Goal: Task Accomplishment & Management: Complete application form

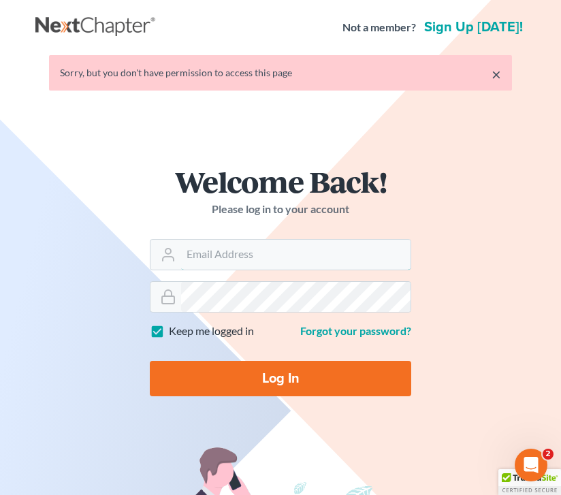
type input "[EMAIL_ADDRESS][DOMAIN_NAME]"
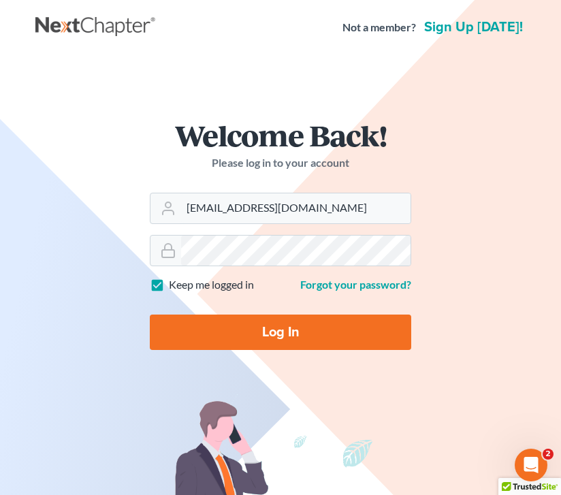
click at [244, 326] on input "Log In" at bounding box center [280, 332] width 261 height 35
type input "Thinking..."
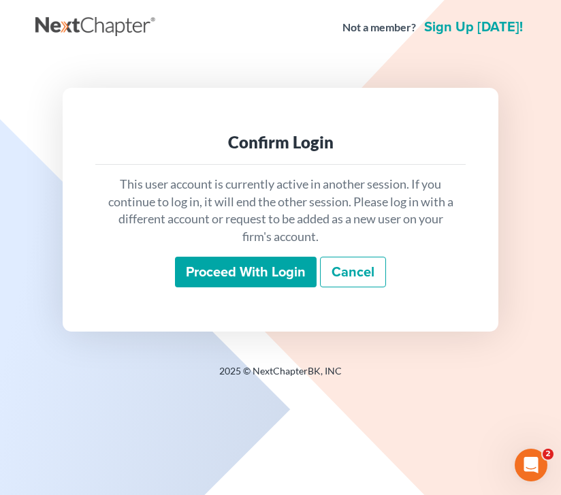
click at [246, 281] on input "Proceed with login" at bounding box center [246, 272] width 142 height 31
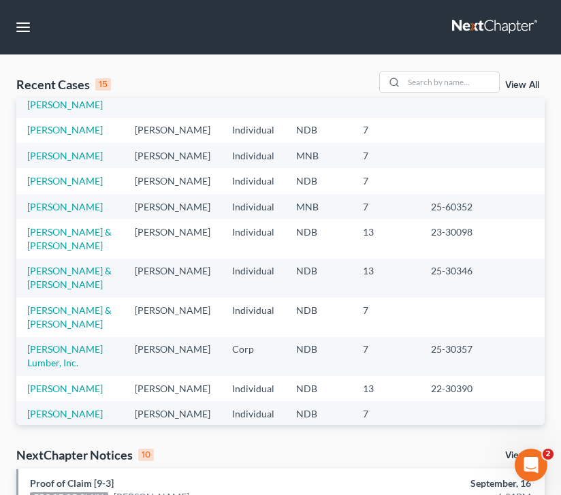
scroll to position [161, 0]
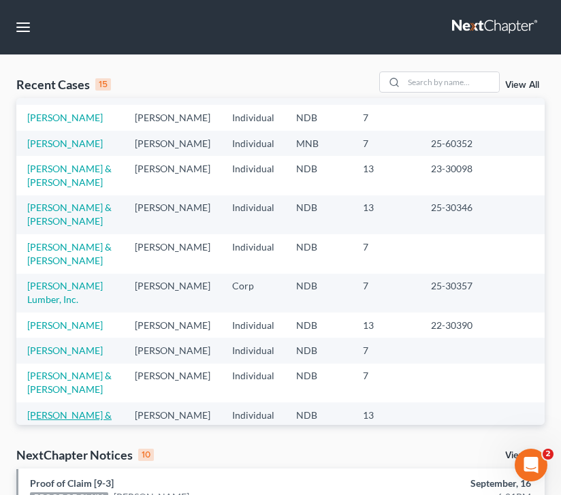
click at [78, 409] on link "[PERSON_NAME] & [PERSON_NAME]" at bounding box center [69, 421] width 84 height 25
select select "4"
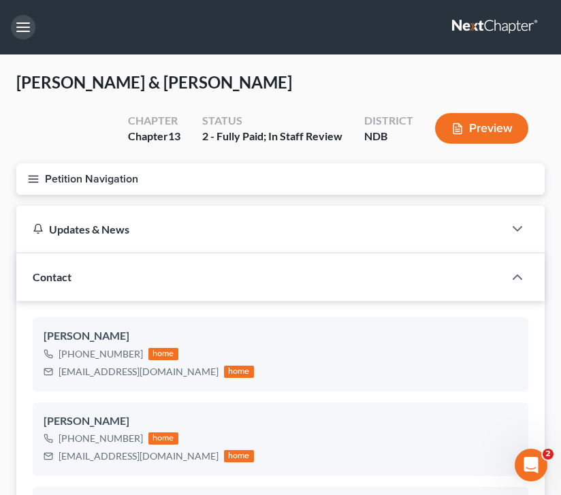
click at [28, 32] on button "button" at bounding box center [23, 27] width 25 height 25
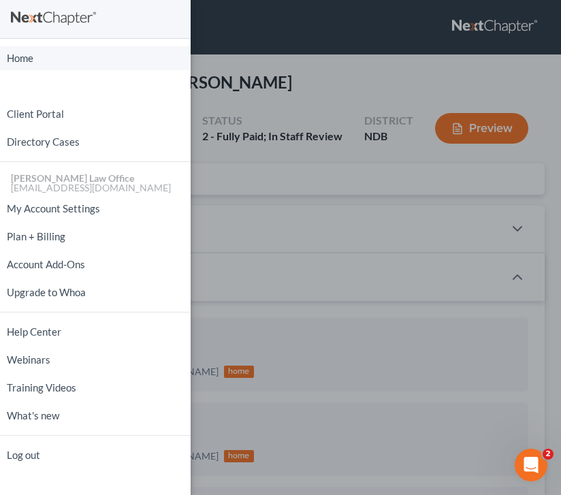
click at [25, 57] on link "Home" at bounding box center [95, 58] width 191 height 24
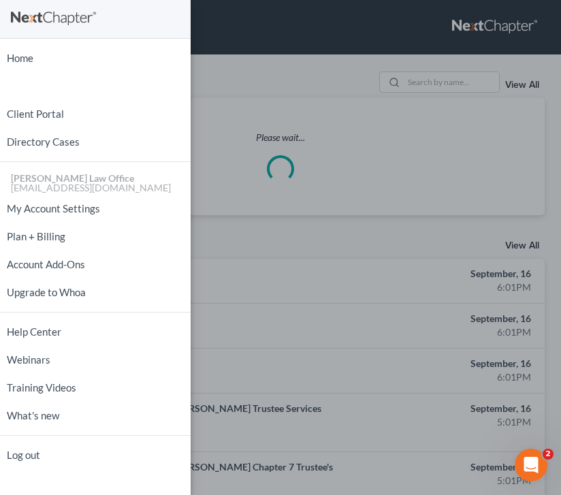
click at [219, 131] on div "Home New Case Client Portal Directory Cases [PERSON_NAME] Law Office [EMAIL_ADD…" at bounding box center [280, 247] width 561 height 495
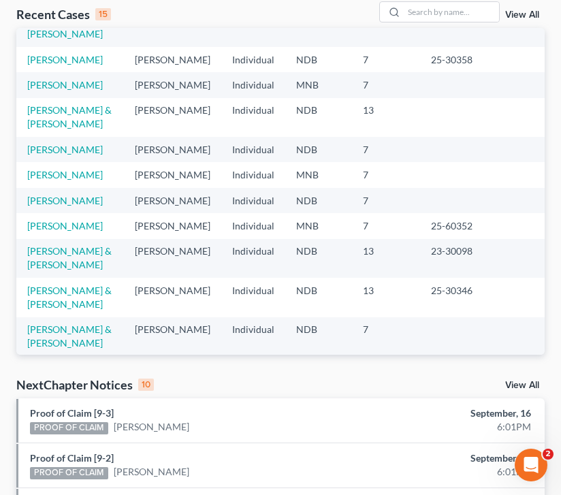
scroll to position [38, 0]
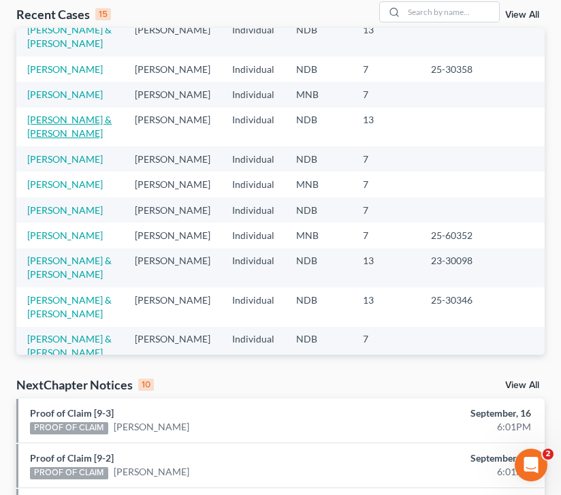
click at [60, 121] on link "[PERSON_NAME] & [PERSON_NAME]" at bounding box center [69, 126] width 84 height 25
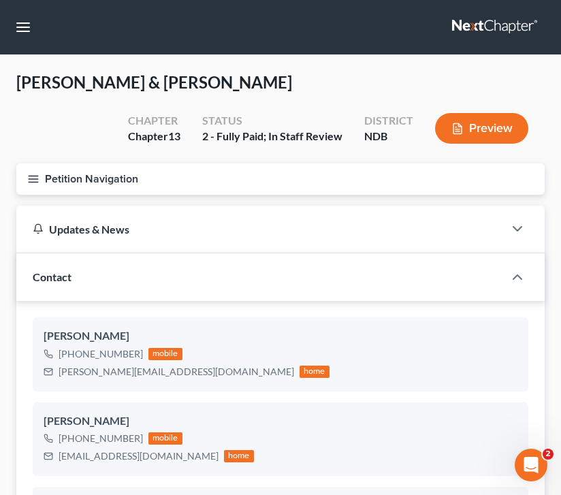
scroll to position [131, 0]
click at [34, 177] on icon "button" at bounding box center [33, 179] width 12 height 12
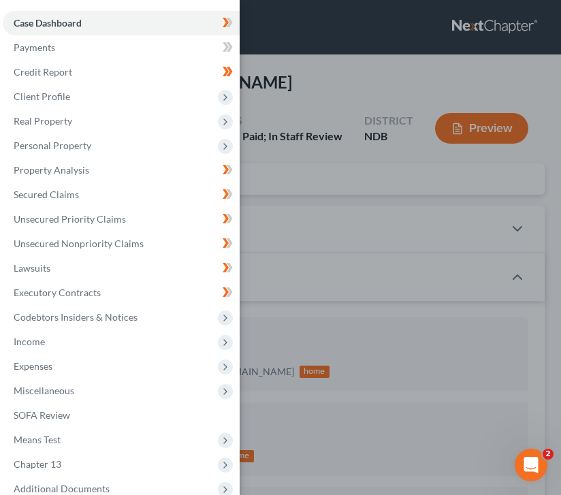
click at [340, 277] on div "Case Dashboard Payments Invoices Payments Payments Credit Report Client Profile" at bounding box center [280, 247] width 561 height 495
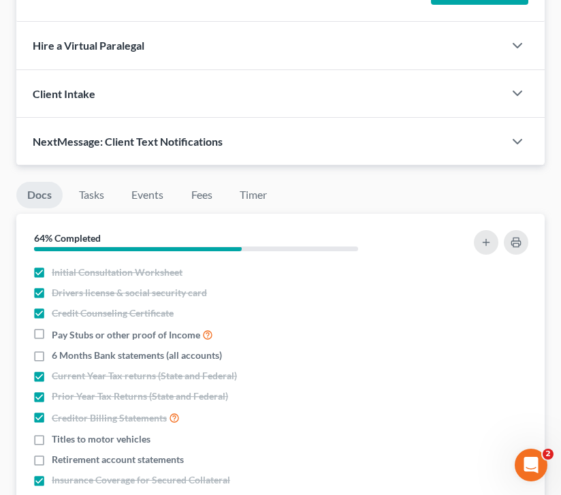
scroll to position [971, 0]
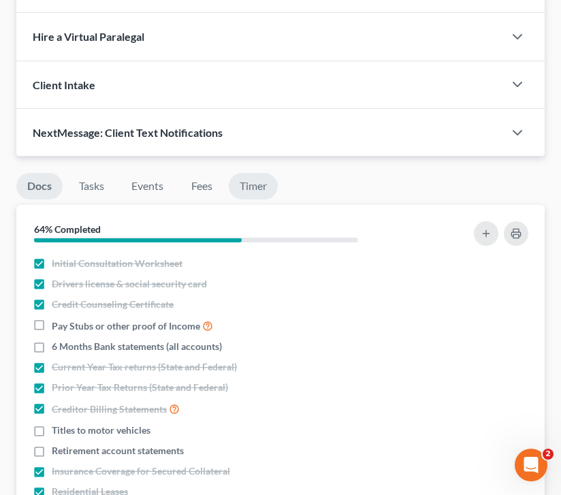
click at [245, 185] on link "Timer" at bounding box center [253, 186] width 49 height 27
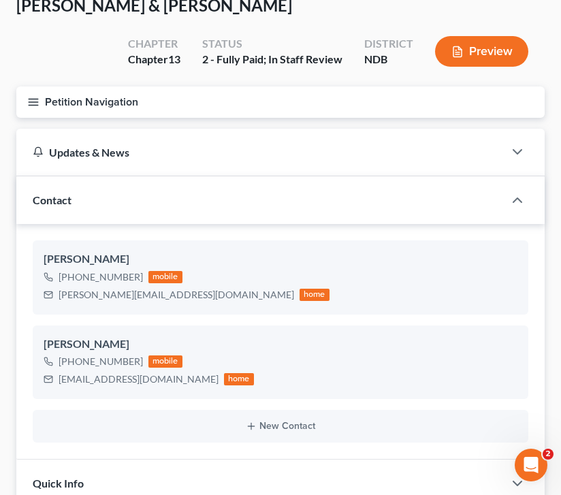
scroll to position [66, 0]
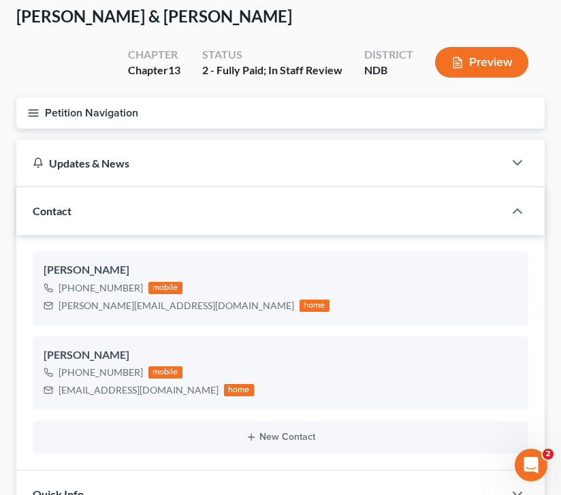
click at [31, 108] on icon "button" at bounding box center [33, 113] width 12 height 12
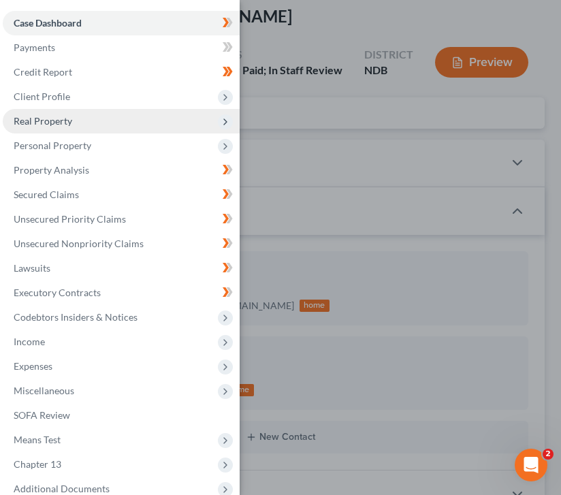
click at [93, 112] on span "Real Property" at bounding box center [121, 121] width 237 height 25
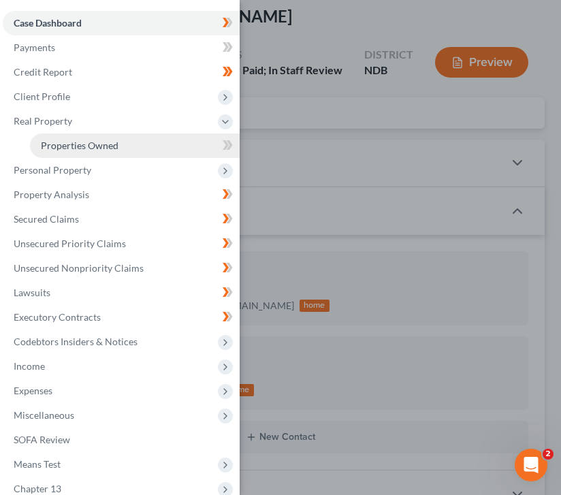
click at [86, 149] on span "Properties Owned" at bounding box center [80, 146] width 78 height 12
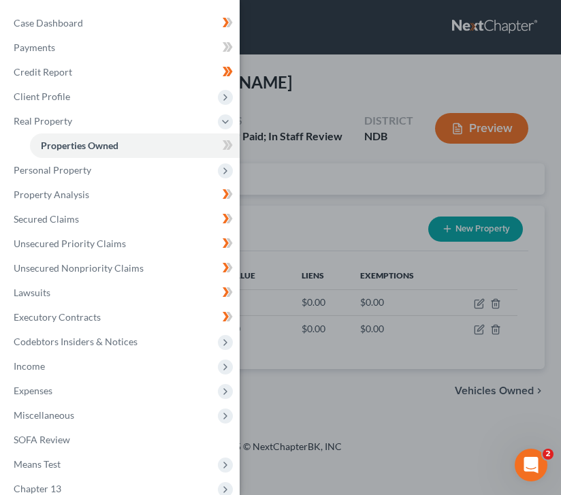
click at [374, 153] on div "Case Dashboard Payments Invoices Payments Payments Credit Report Client Profile" at bounding box center [280, 247] width 561 height 495
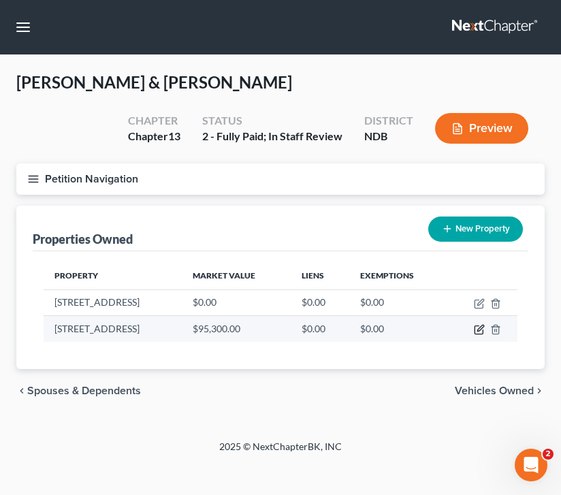
click at [482, 330] on icon "button" at bounding box center [479, 329] width 11 height 11
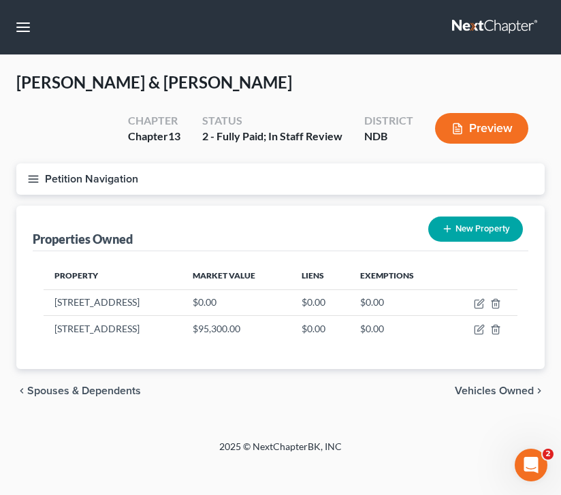
select select "29"
select select "8"
select select "2"
select select "0"
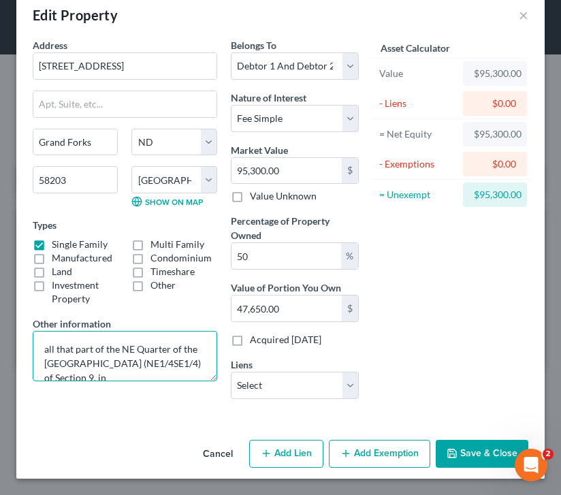
click at [46, 336] on textarea "all that part of the NE Quarter of the [GEOGRAPHIC_DATA] (NE1/4SE1/4) of Sectio…" at bounding box center [125, 356] width 185 height 50
click at [39, 333] on textarea "All that part of the NE Quarter of the SE Quarter (NE1/4SE1/4) of Section 9, in…" at bounding box center [125, 356] width 185 height 50
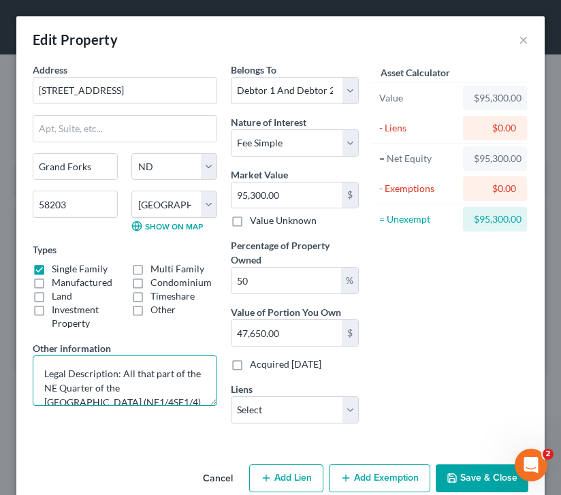
scroll to position [38, 0]
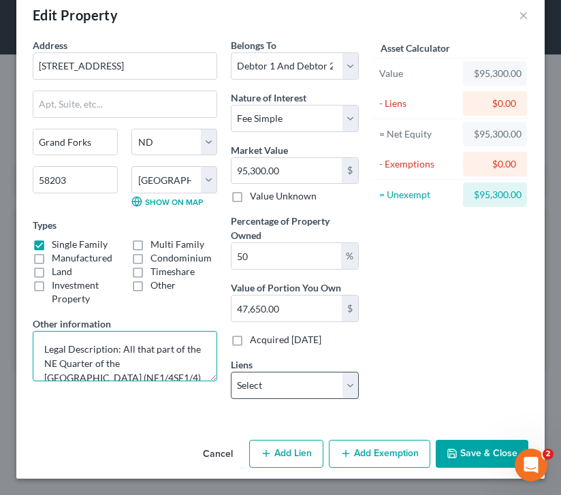
type textarea "Legal Description: All that part of the NE Quarter of the [GEOGRAPHIC_DATA] (NE…"
click at [336, 387] on select "Select ND Housing Financial - $89,215.00 Gm Financial - $30,379.00 One Main - $…" at bounding box center [295, 385] width 128 height 27
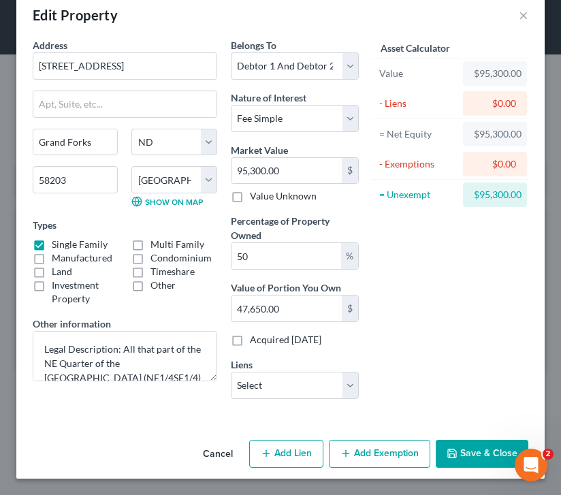
click at [479, 455] on button "Save & Close" at bounding box center [482, 454] width 93 height 29
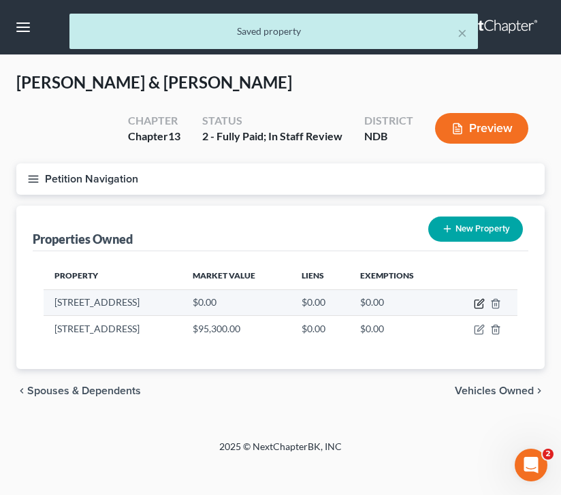
click at [477, 300] on icon "button" at bounding box center [479, 303] width 11 height 11
select select "29"
select select "8"
select select "2"
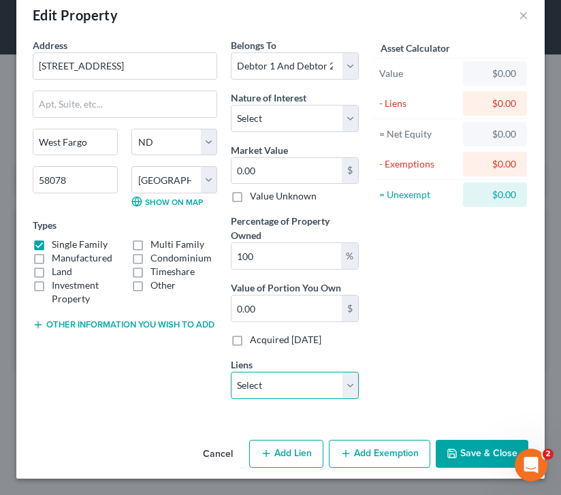
click at [294, 387] on select "Select ND Housing Financial - $89,215.00 Gm Financial - $30,379.00 One Main - $…" at bounding box center [295, 385] width 128 height 27
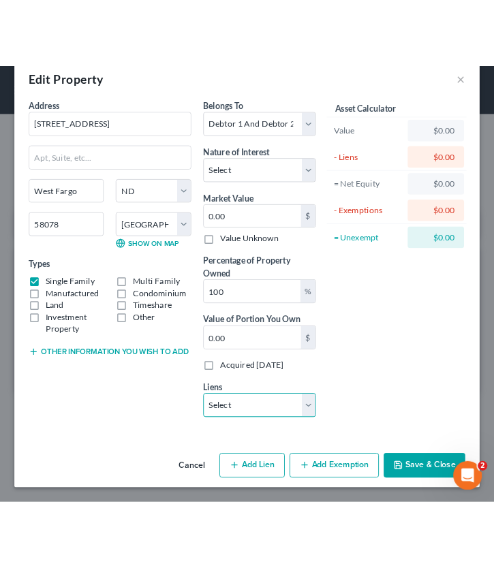
scroll to position [0, 0]
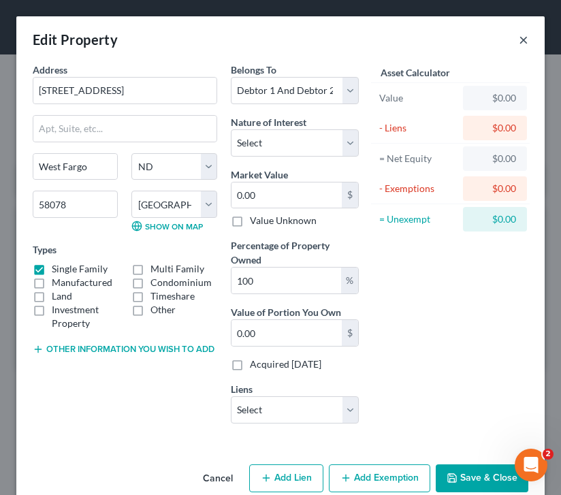
click at [526, 39] on button "×" at bounding box center [524, 39] width 10 height 16
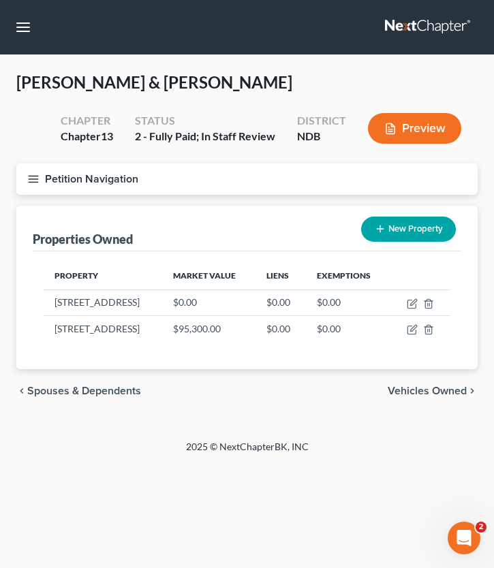
click at [77, 390] on span "Spouses & Dependents" at bounding box center [84, 390] width 114 height 11
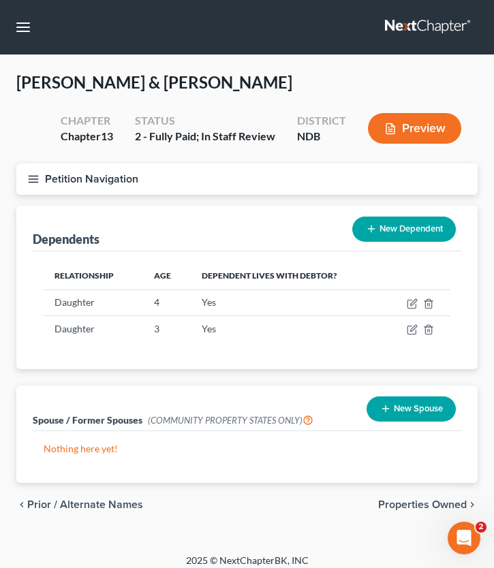
scroll to position [9, 0]
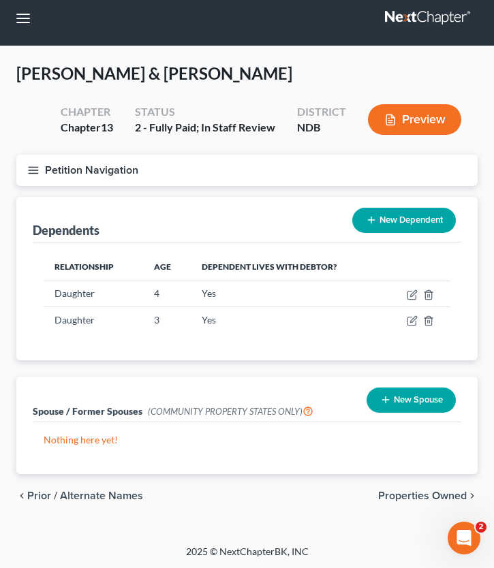
click at [76, 494] on span "Prior / Alternate Names" at bounding box center [85, 495] width 116 height 11
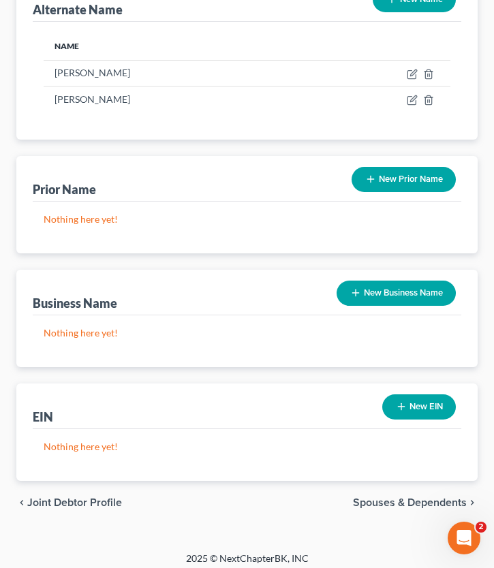
scroll to position [236, 0]
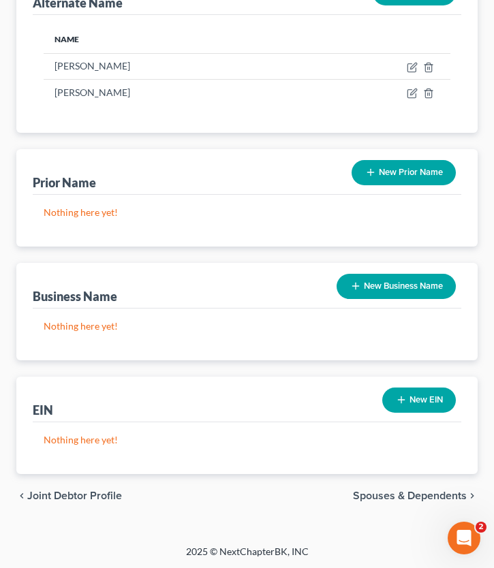
click at [69, 494] on span "Joint Debtor Profile" at bounding box center [74, 495] width 95 height 11
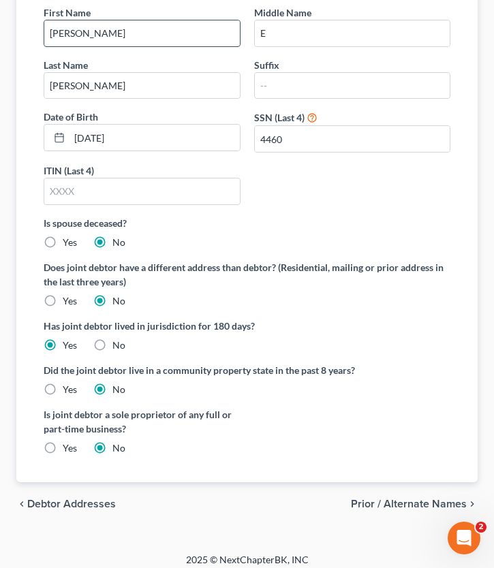
scroll to position [249, 0]
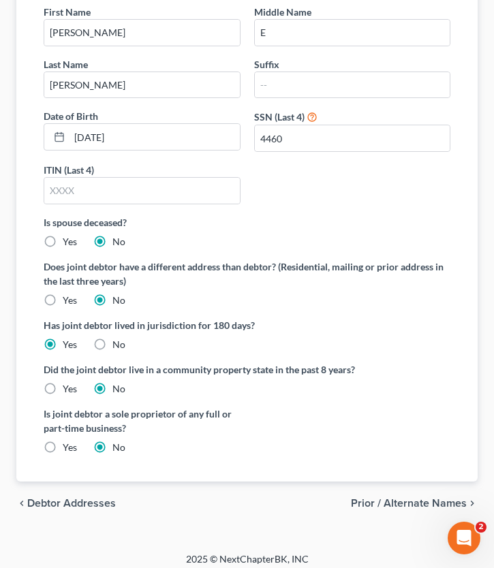
click at [59, 494] on span "Debtor Addresses" at bounding box center [71, 503] width 89 height 11
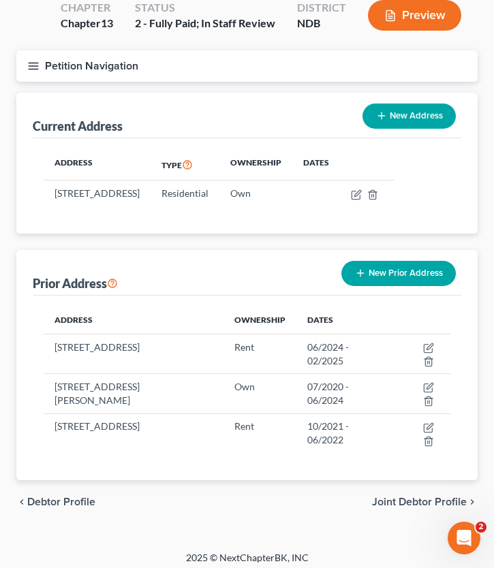
scroll to position [116, 0]
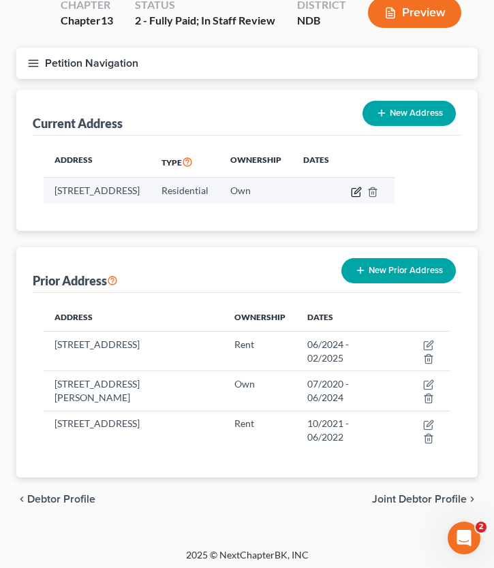
click at [362, 189] on icon "button" at bounding box center [356, 192] width 11 height 11
select select "29"
select select "8"
select select "0"
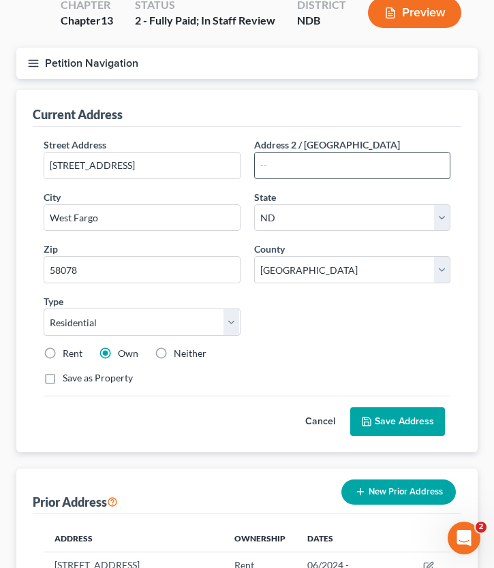
click at [287, 159] on input "text" at bounding box center [352, 166] width 195 height 26
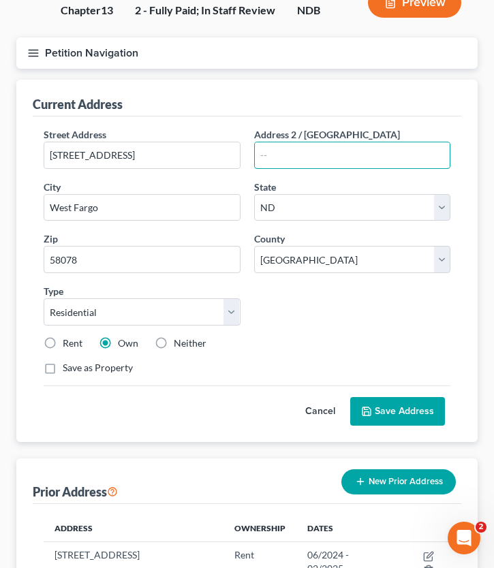
scroll to position [138, 0]
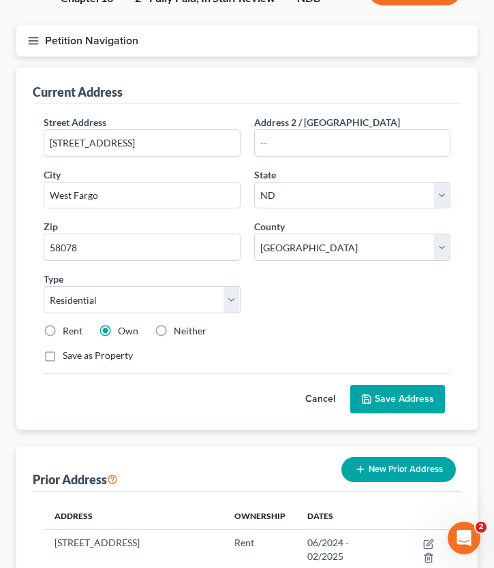
click at [374, 398] on button "Save Address" at bounding box center [397, 399] width 95 height 29
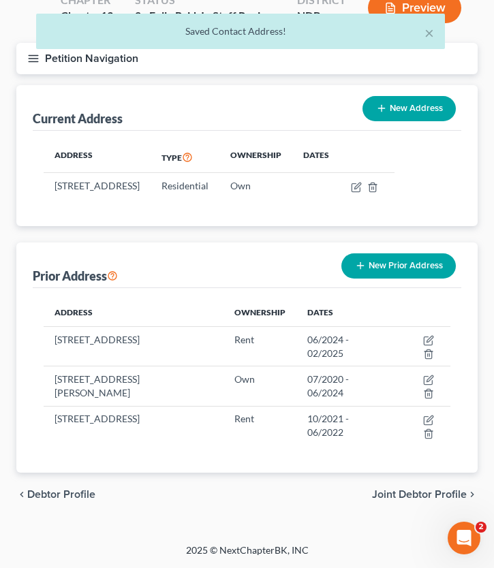
click at [404, 494] on span "Joint Debtor Profile" at bounding box center [419, 494] width 95 height 11
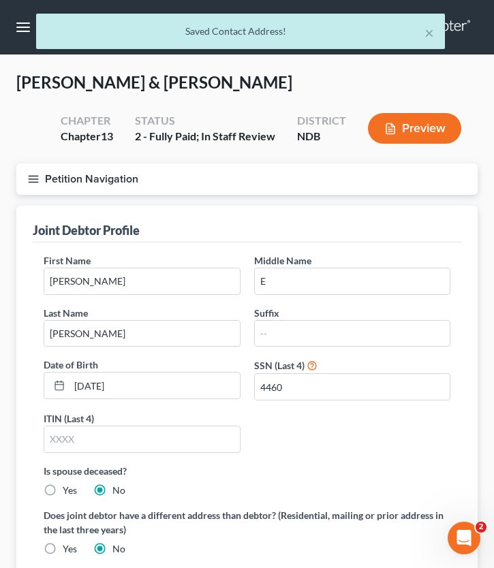
click at [33, 185] on button "Petition Navigation" at bounding box center [246, 178] width 461 height 31
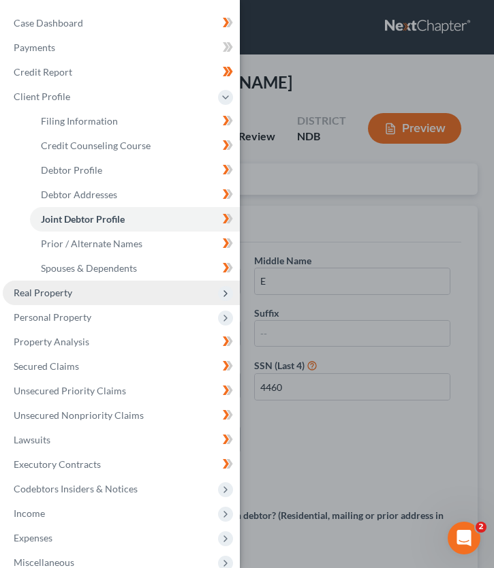
click at [117, 288] on span "Real Property" at bounding box center [121, 293] width 237 height 25
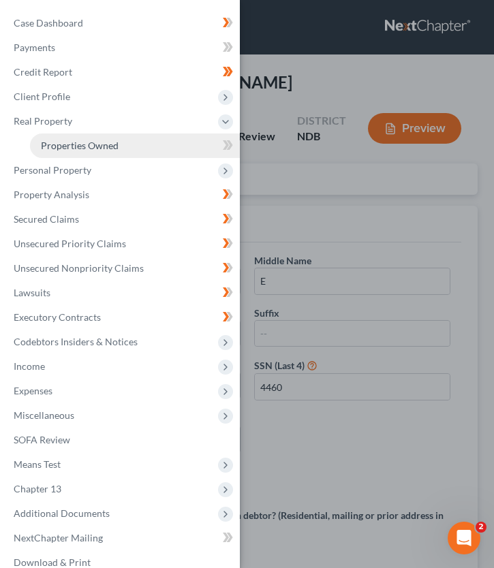
click at [108, 144] on span "Properties Owned" at bounding box center [80, 146] width 78 height 12
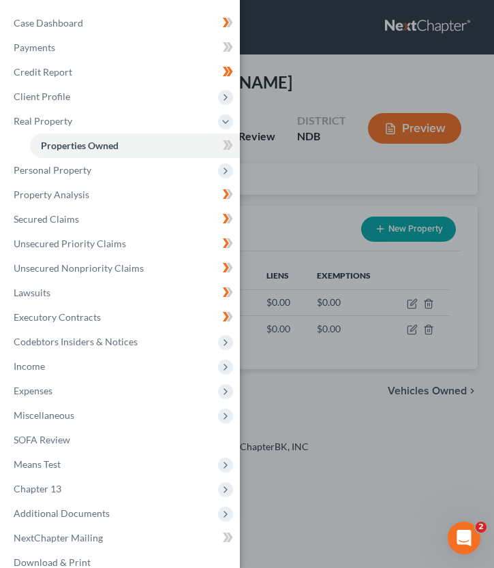
click at [269, 205] on div "Case Dashboard Payments Invoices Payments Payments Credit Report Client Profile" at bounding box center [247, 284] width 494 height 568
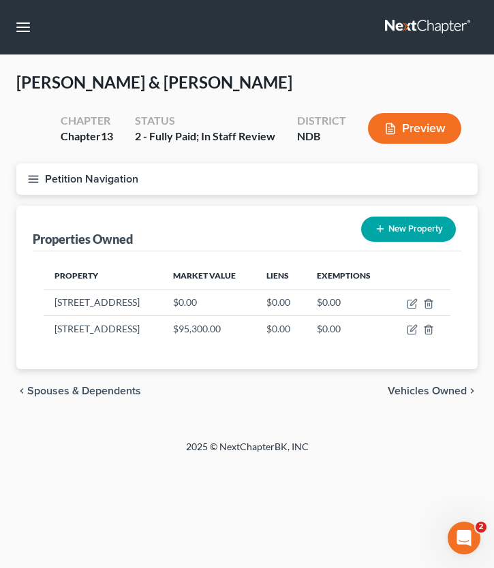
click at [418, 231] on button "New Property" at bounding box center [408, 229] width 95 height 25
select select "29"
select select "8"
select select "2"
select select "0"
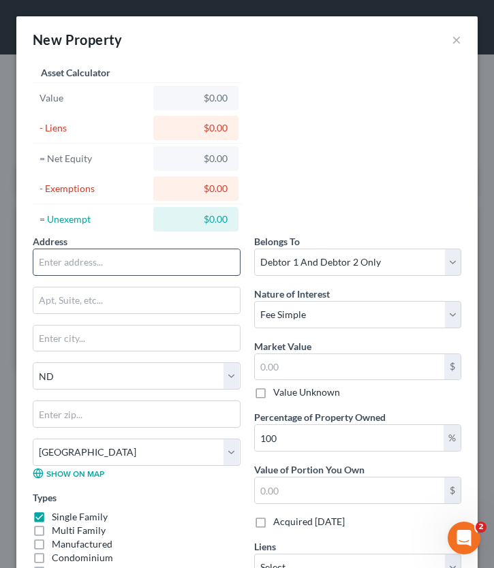
click at [78, 266] on input "text" at bounding box center [136, 262] width 206 height 26
type input "111 N [PERSON_NAME]. St."
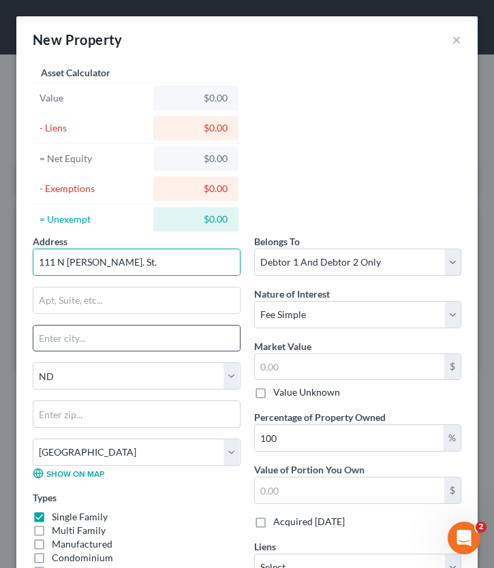
click at [78, 341] on input "text" at bounding box center [136, 338] width 206 height 26
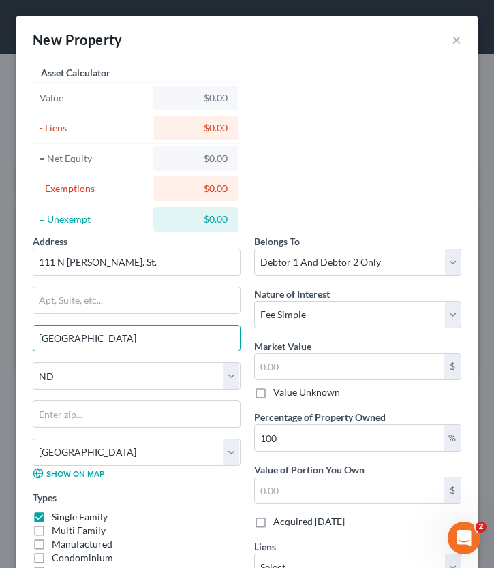
type input "[GEOGRAPHIC_DATA]"
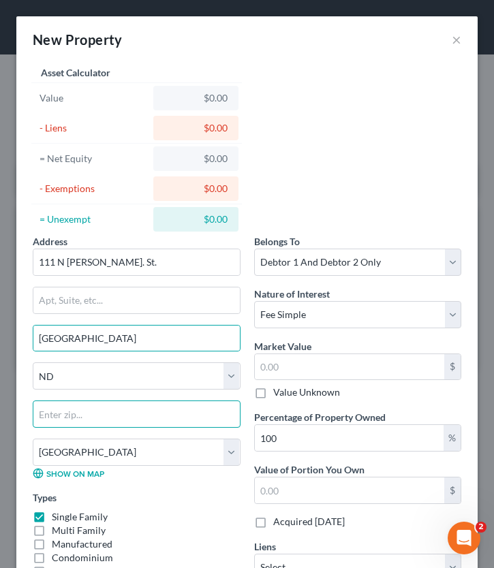
click at [94, 417] on input "text" at bounding box center [137, 413] width 208 height 27
click at [74, 415] on input "text" at bounding box center [137, 413] width 208 height 27
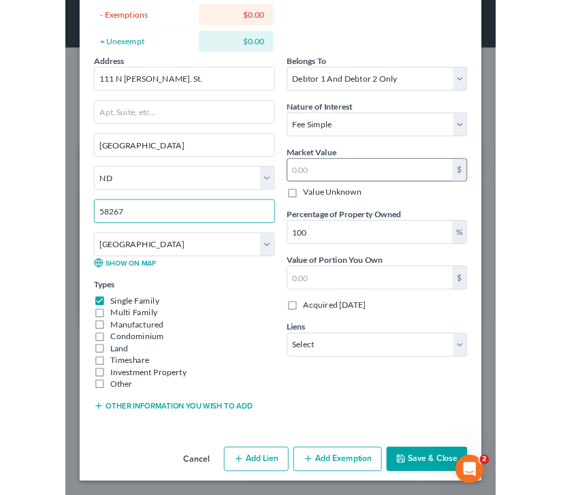
scroll to position [172, 0]
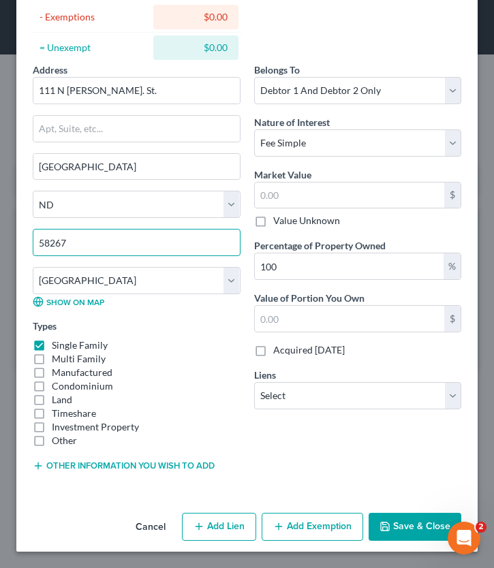
type input "58267"
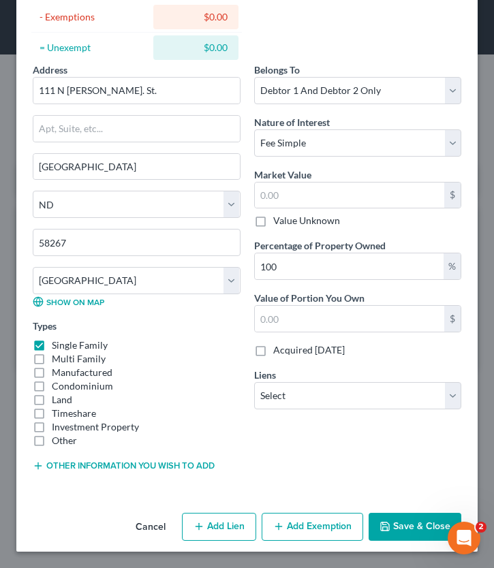
click at [408, 494] on button "Save & Close" at bounding box center [414, 527] width 93 height 29
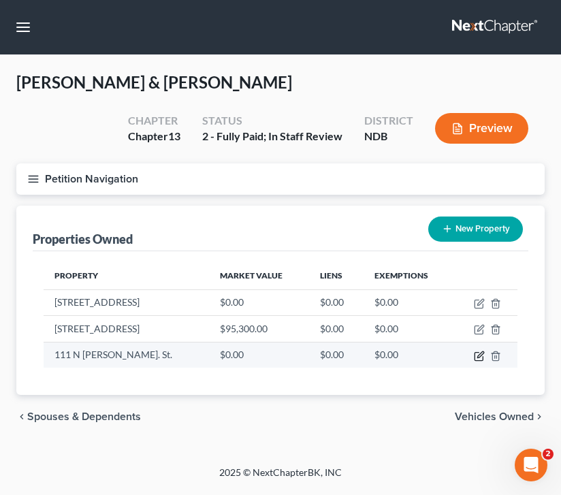
click at [479, 355] on icon "button" at bounding box center [479, 356] width 11 height 11
select select "29"
select select "8"
select select "2"
select select "0"
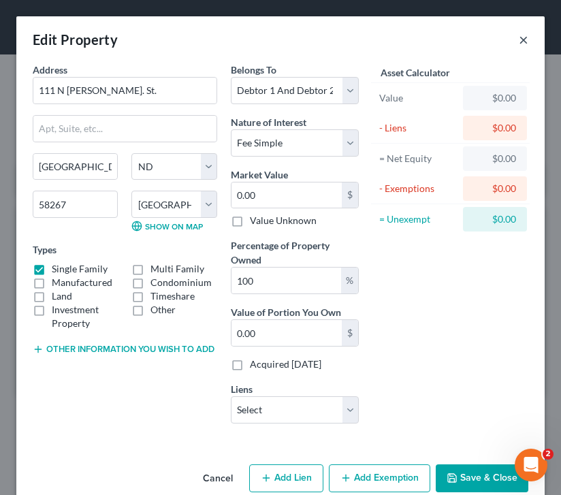
click at [526, 37] on button "×" at bounding box center [524, 39] width 10 height 16
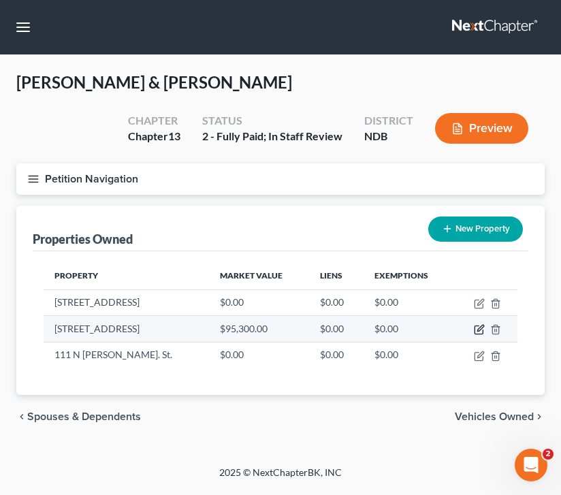
click at [478, 329] on icon "button" at bounding box center [480, 328] width 6 height 6
select select "29"
select select "8"
select select "2"
select select "0"
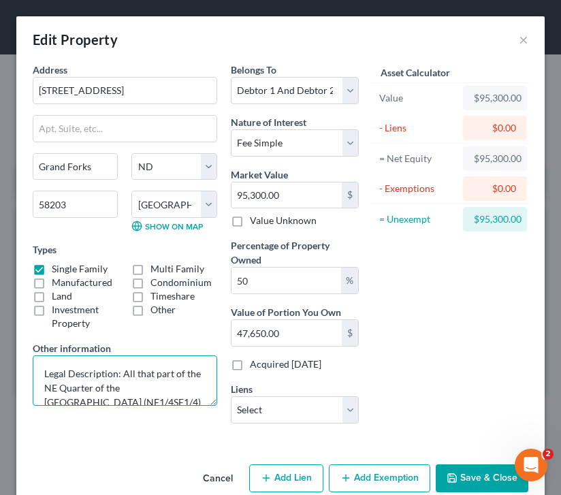
click at [46, 369] on textarea "Legal Description: All that part of the NE Quarter of the [GEOGRAPHIC_DATA] (NE…" at bounding box center [125, 380] width 185 height 50
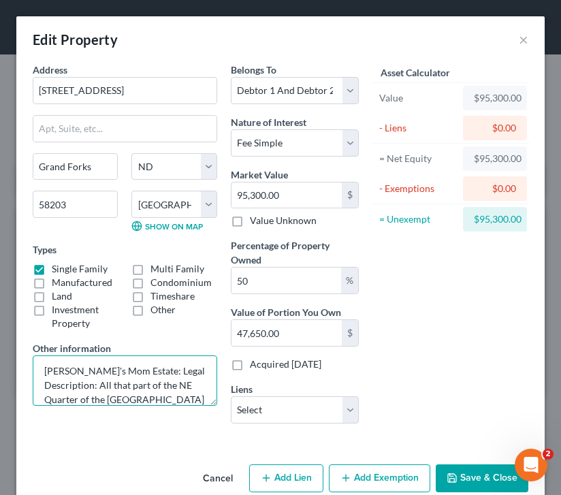
drag, startPoint x: 98, startPoint y: 383, endPoint x: 133, endPoint y: 372, distance: 36.4
click at [133, 372] on textarea "[PERSON_NAME]'s Mom Estate: Legal Description: All that part of the NE Quarter …" at bounding box center [125, 380] width 185 height 50
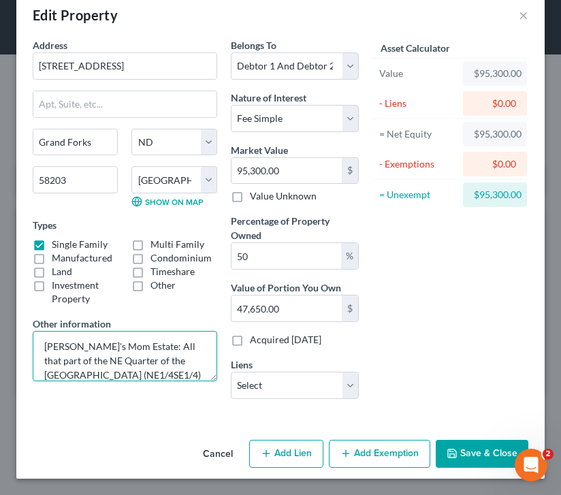
scroll to position [34, 0]
type textarea "[PERSON_NAME]'s Mom Estate: All that part of the NE Quarter of the [GEOGRAPHIC_…"
click at [470, 458] on button "Save & Close" at bounding box center [482, 454] width 93 height 29
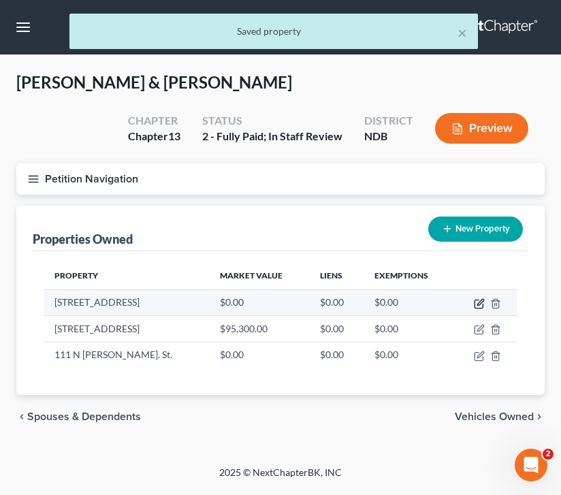
click at [478, 302] on icon "button" at bounding box center [479, 303] width 11 height 11
select select "29"
select select "8"
select select "2"
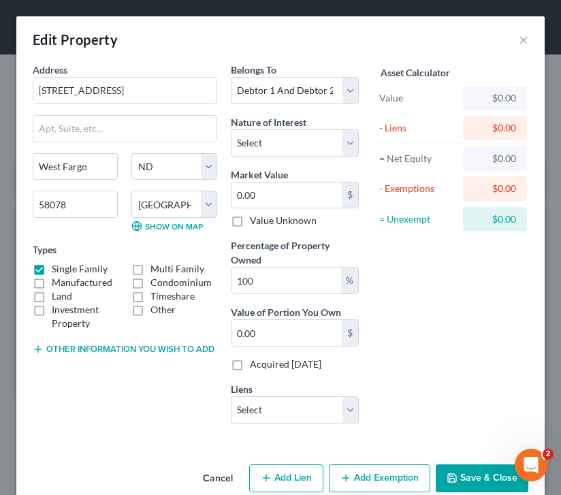
click at [106, 349] on button "Other information you wish to add" at bounding box center [124, 349] width 182 height 11
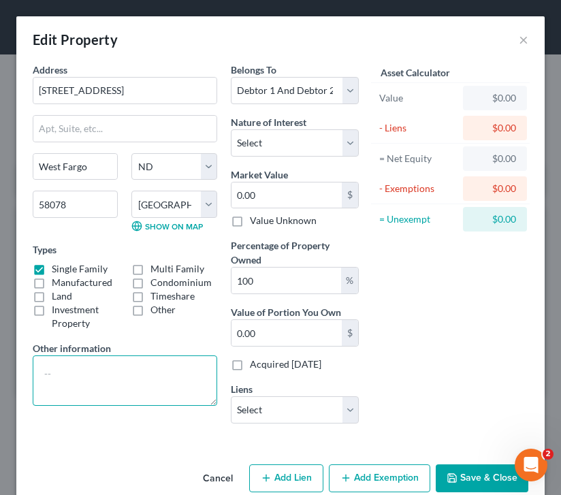
click at [69, 375] on textarea at bounding box center [125, 380] width 185 height 50
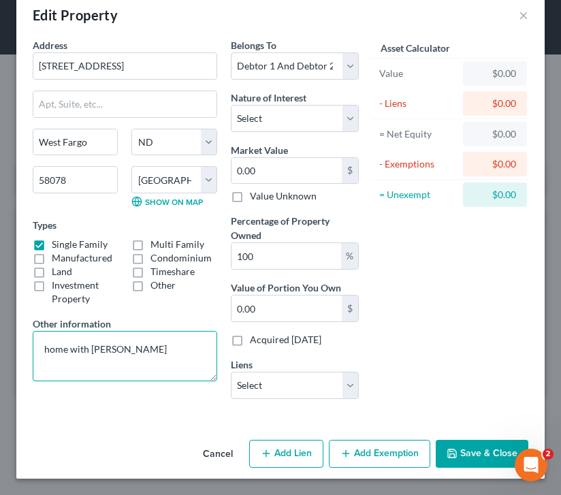
type textarea "home with [PERSON_NAME]"
click at [487, 452] on button "Save & Close" at bounding box center [482, 454] width 93 height 29
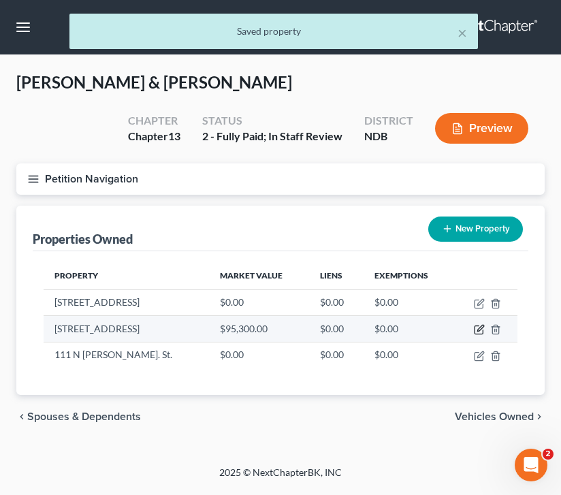
click at [478, 324] on icon "button" at bounding box center [479, 329] width 11 height 11
select select "29"
select select "8"
select select "2"
select select "0"
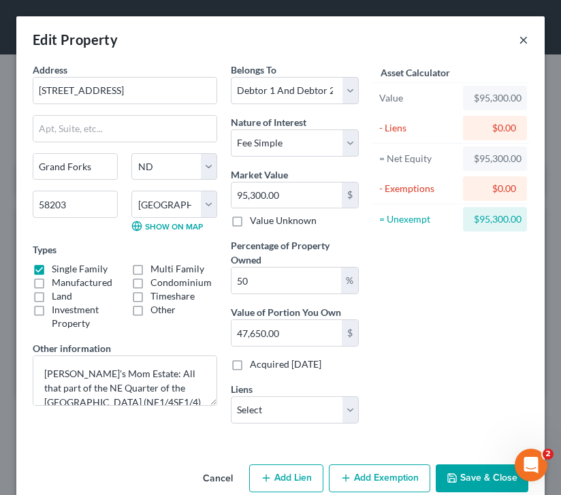
click at [523, 37] on button "×" at bounding box center [524, 39] width 10 height 16
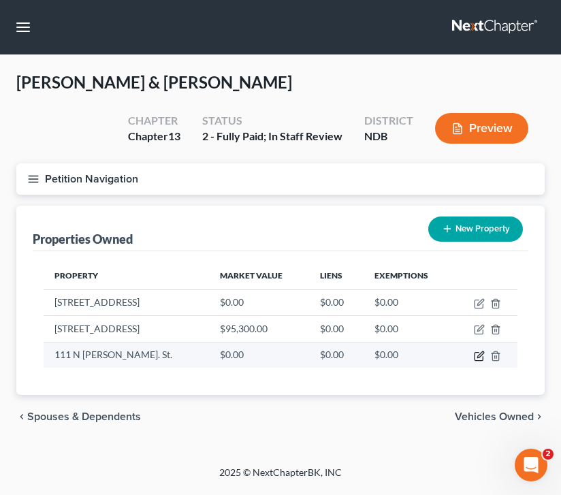
click at [478, 359] on icon "button" at bounding box center [479, 356] width 11 height 11
select select "29"
select select "8"
select select "2"
select select "0"
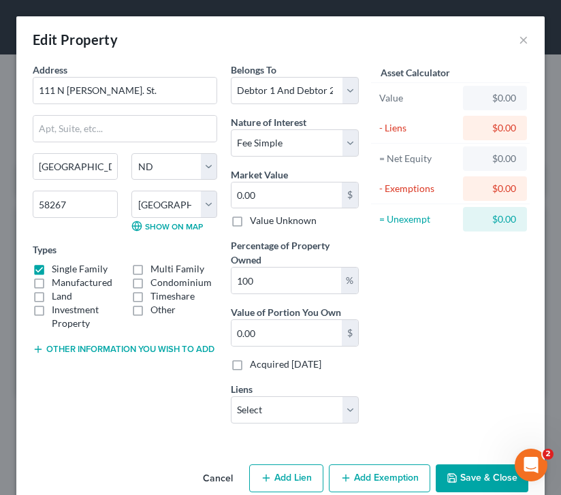
click at [137, 357] on div "Address * 111 N [PERSON_NAME]. [GEOGRAPHIC_DATA] [US_STATE][GEOGRAPHIC_DATA] [G…" at bounding box center [125, 249] width 198 height 372
click at [135, 353] on button "Other information you wish to add" at bounding box center [124, 349] width 182 height 11
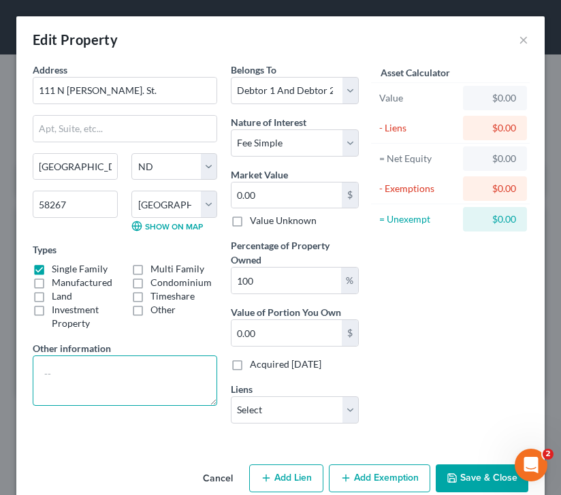
click at [82, 377] on textarea at bounding box center [125, 380] width 185 height 50
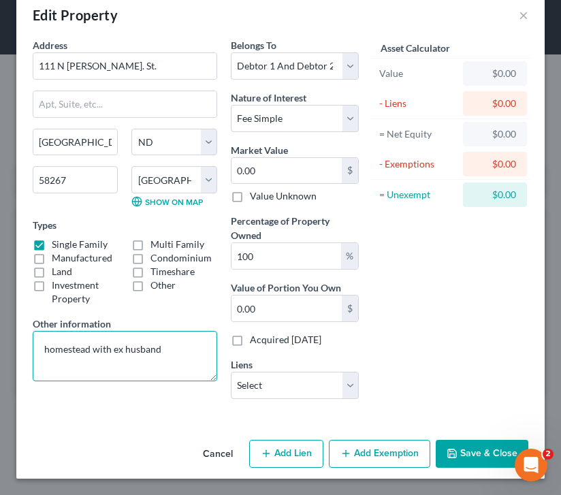
type textarea "homestead with ex husband"
click at [483, 450] on button "Save & Close" at bounding box center [482, 454] width 93 height 29
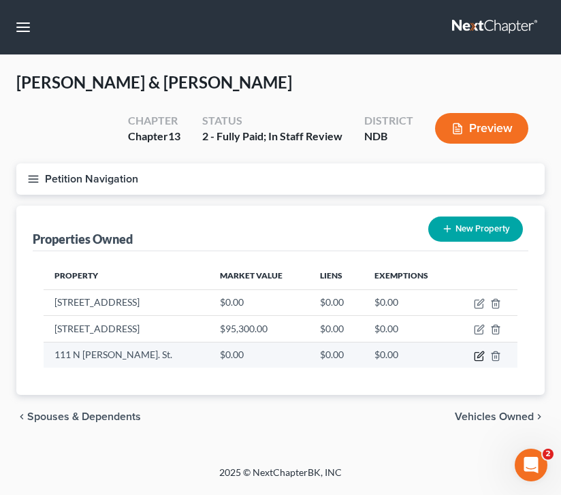
click at [477, 357] on icon "button" at bounding box center [480, 354] width 6 height 6
select select "29"
select select "8"
select select "2"
select select "0"
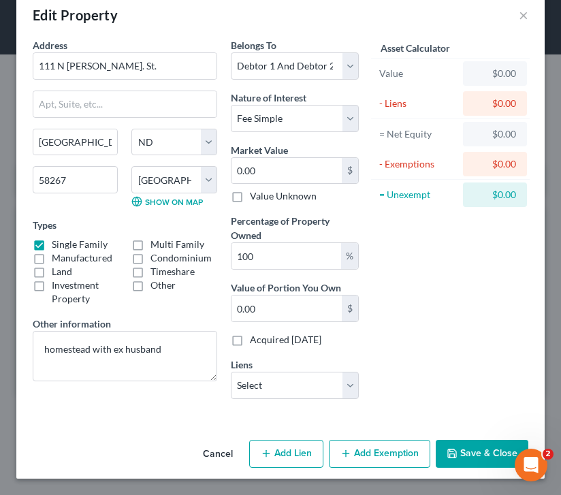
click at [470, 449] on button "Save & Close" at bounding box center [482, 454] width 93 height 29
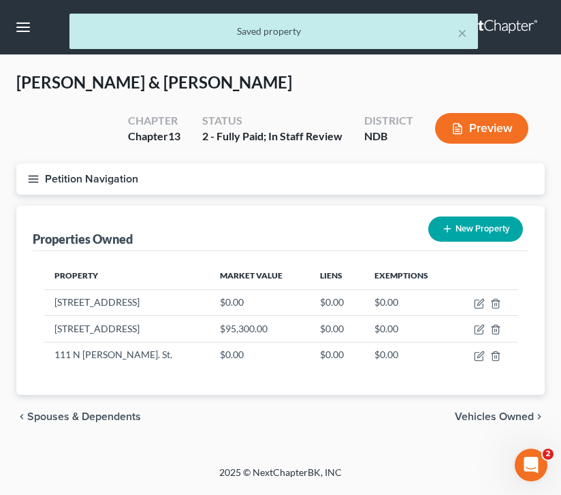
click at [33, 174] on icon "button" at bounding box center [33, 179] width 12 height 12
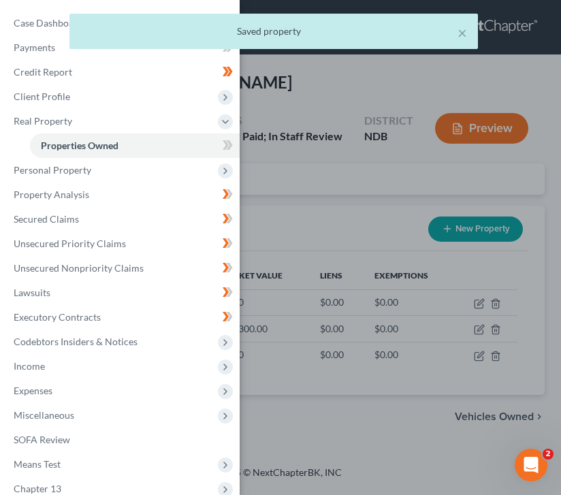
click at [48, 24] on div "× Saved property" at bounding box center [273, 35] width 561 height 42
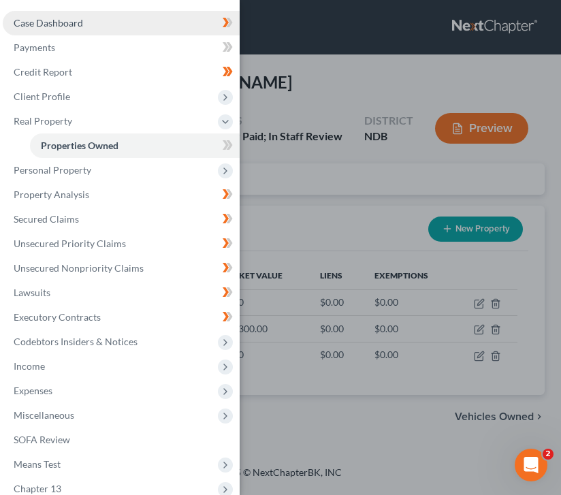
click at [41, 20] on span "Case Dashboard" at bounding box center [48, 23] width 69 height 12
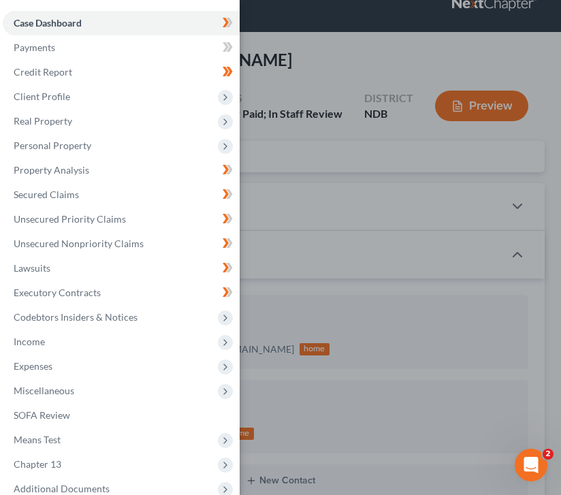
scroll to position [131, 0]
click at [370, 184] on div "Case Dashboard Payments Invoices Payments Payments Credit Report Client Profile" at bounding box center [280, 247] width 561 height 495
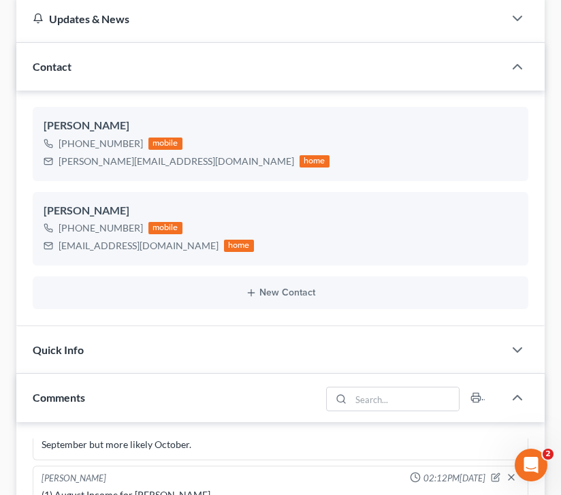
scroll to position [0, 0]
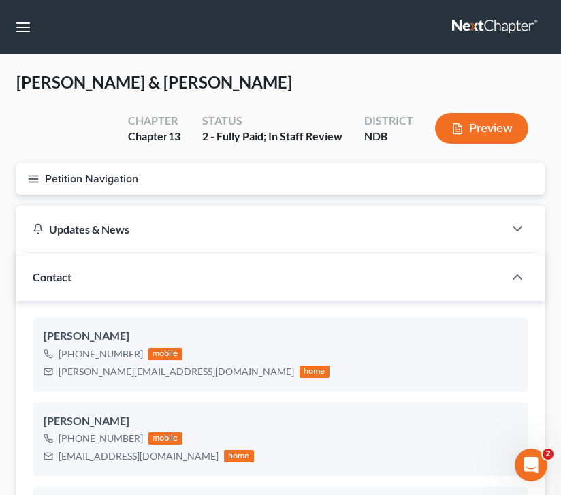
click at [49, 175] on button "Petition Navigation" at bounding box center [280, 178] width 528 height 31
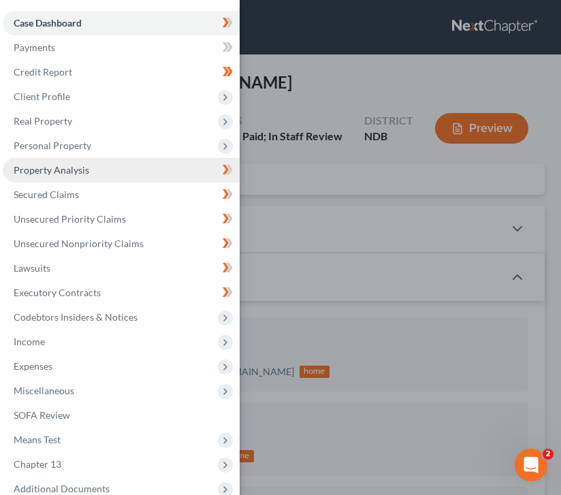
click at [36, 174] on link "Property Analysis" at bounding box center [121, 170] width 237 height 25
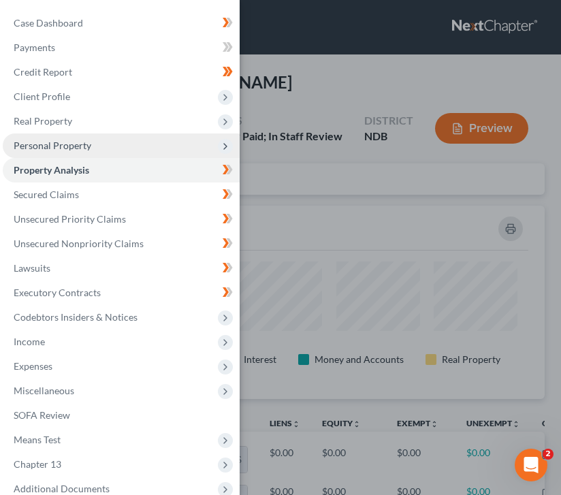
click at [99, 144] on span "Personal Property" at bounding box center [121, 145] width 237 height 25
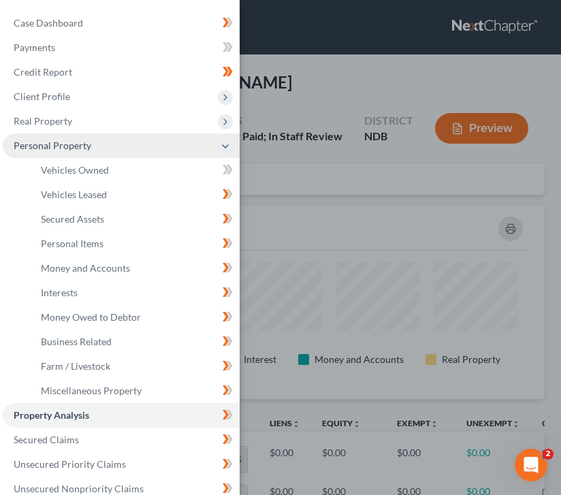
scroll to position [193, 528]
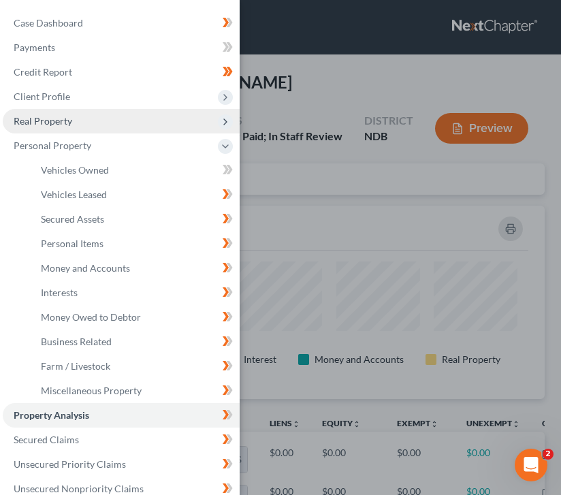
click at [73, 121] on span "Real Property" at bounding box center [121, 121] width 237 height 25
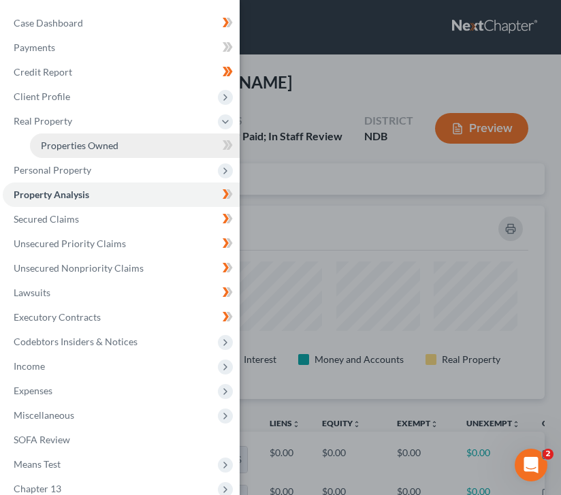
click at [91, 144] on span "Properties Owned" at bounding box center [80, 146] width 78 height 12
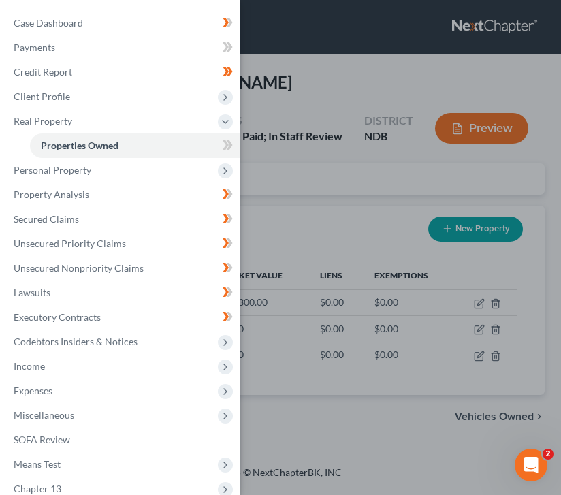
click at [295, 182] on div "Case Dashboard Payments Invoices Payments Payments Credit Report Client Profile" at bounding box center [280, 247] width 561 height 495
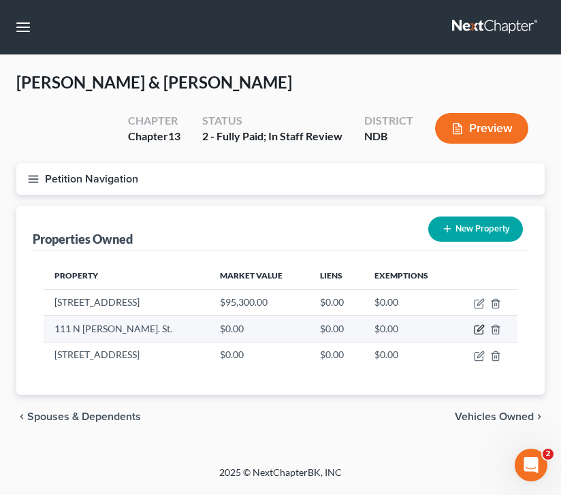
click at [480, 328] on icon "button" at bounding box center [479, 329] width 11 height 11
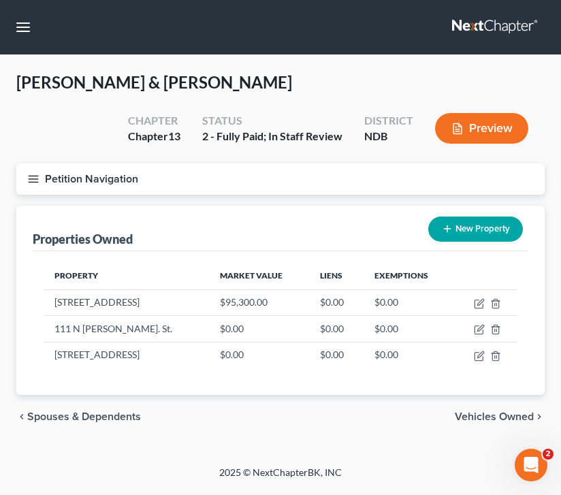
select select "29"
select select "8"
select select "2"
select select "0"
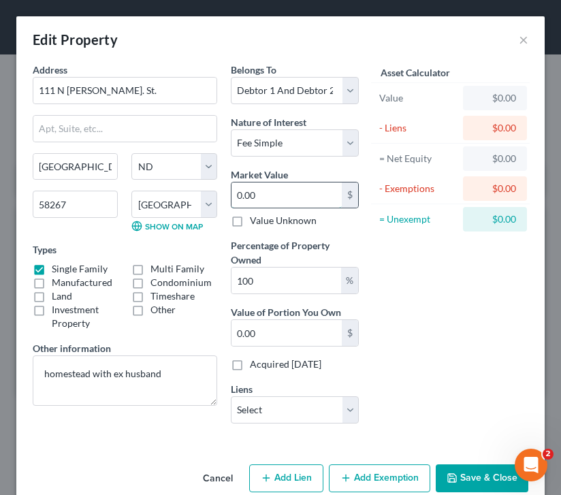
click at [271, 203] on input "0.00" at bounding box center [286, 195] width 110 height 26
type input "0"
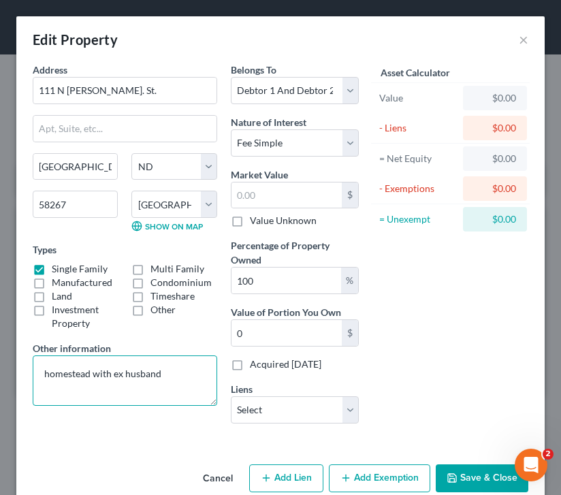
click at [195, 361] on textarea "homestead with ex husband" at bounding box center [125, 380] width 185 height 50
drag, startPoint x: 202, startPoint y: 377, endPoint x: 131, endPoint y: 376, distance: 70.8
click at [130, 376] on textarea "homestead with ex husband" at bounding box center [125, 380] width 185 height 50
click at [168, 367] on textarea "homestead with ex husband" at bounding box center [125, 380] width 185 height 50
drag, startPoint x: 178, startPoint y: 375, endPoint x: 44, endPoint y: 362, distance: 134.8
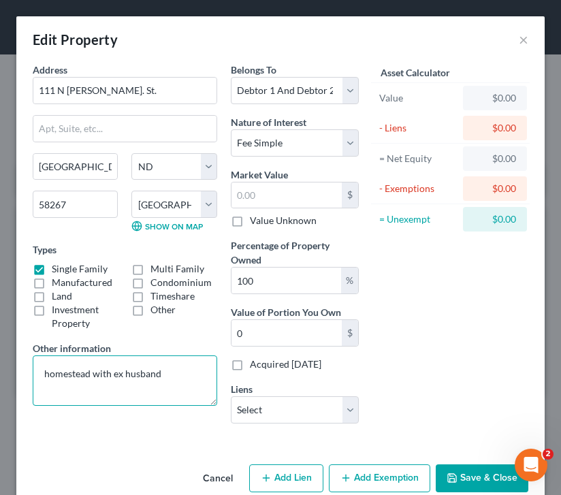
click at [44, 362] on textarea "homestead with ex husband" at bounding box center [125, 380] width 185 height 50
click at [159, 383] on textarea "homestead with ex husband" at bounding box center [125, 380] width 185 height 50
drag, startPoint x: 175, startPoint y: 383, endPoint x: 19, endPoint y: 373, distance: 156.2
click at [19, 373] on div "Address * 111 N [PERSON_NAME]. [GEOGRAPHIC_DATA] [US_STATE][GEOGRAPHIC_DATA] [G…" at bounding box center [280, 261] width 528 height 396
click at [191, 380] on textarea "Homestead w/ ex-husband:" at bounding box center [125, 380] width 185 height 50
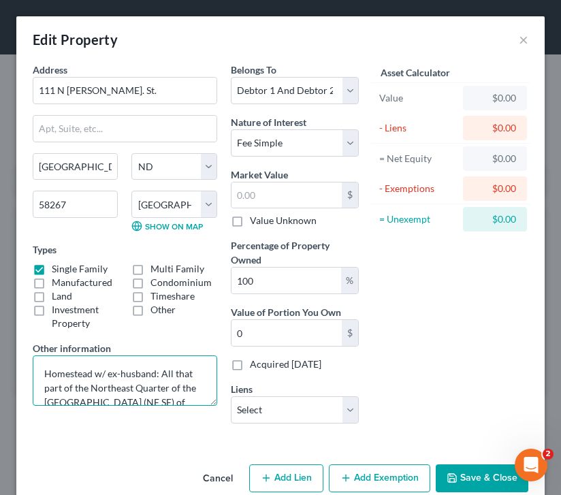
scroll to position [2, 0]
click at [159, 369] on textarea "Homestead w/ ex-husband: All that part of the Northeast Quarter of the [GEOGRAP…" at bounding box center [125, 380] width 185 height 50
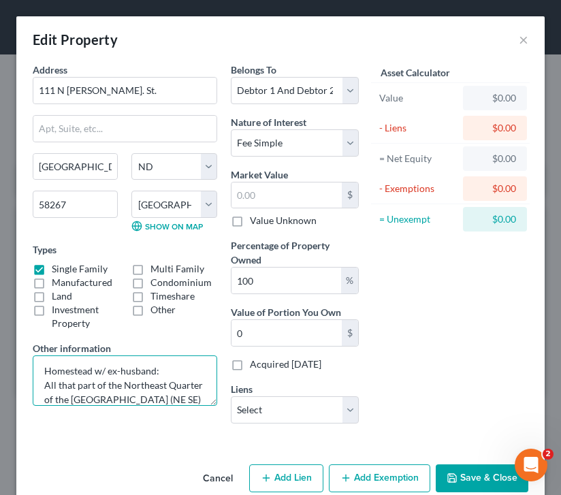
scroll to position [1, 0]
click at [170, 373] on textarea "Homestead w/ ex-husband: All that part of the Northeast Quarter of the [GEOGRAP…" at bounding box center [125, 380] width 185 height 50
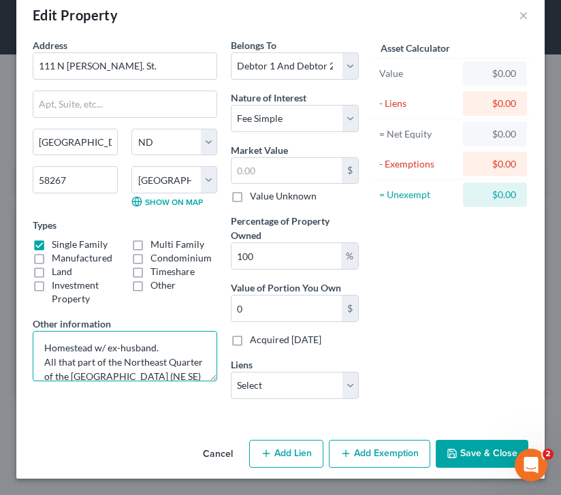
type textarea "Homestead w/ ex-husband. All that part of the Northeast Quarter of the [GEOGRAP…"
click at [473, 452] on button "Save & Close" at bounding box center [482, 454] width 93 height 29
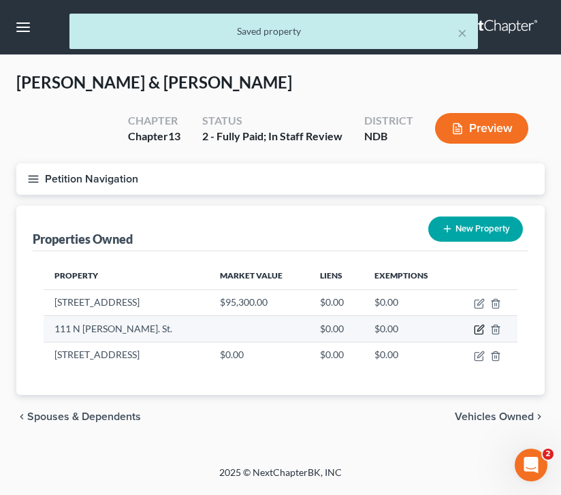
click at [479, 331] on icon "button" at bounding box center [480, 328] width 6 height 6
select select "29"
select select "8"
select select "2"
select select "0"
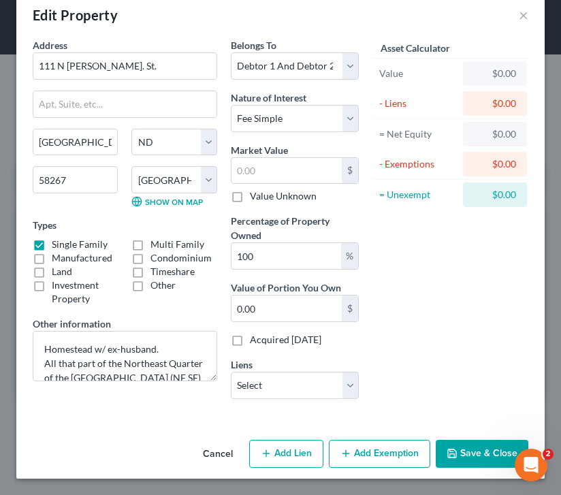
click at [476, 457] on button "Save & Close" at bounding box center [482, 454] width 93 height 29
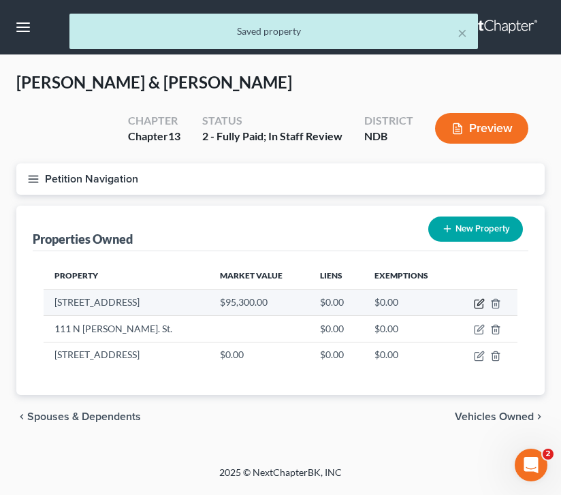
click at [481, 302] on icon "button" at bounding box center [480, 302] width 6 height 6
select select "29"
select select "8"
select select "2"
select select "0"
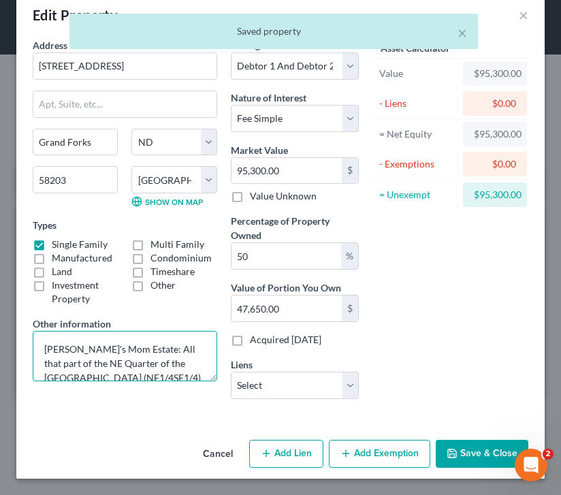
click at [133, 336] on textarea "[PERSON_NAME]'s Mom Estate: All that part of the NE Quarter of the [GEOGRAPHIC_…" at bounding box center [125, 356] width 185 height 50
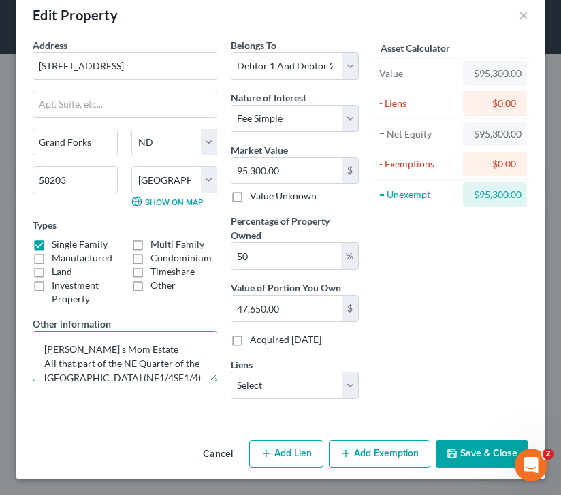
click at [141, 331] on textarea "[PERSON_NAME]'s Mom Estate All that part of the NE Quarter of the [GEOGRAPHIC_D…" at bounding box center [125, 356] width 185 height 50
type textarea "[PERSON_NAME]'s Mom Estate - 1/2 interest shared with brother. All that part of…"
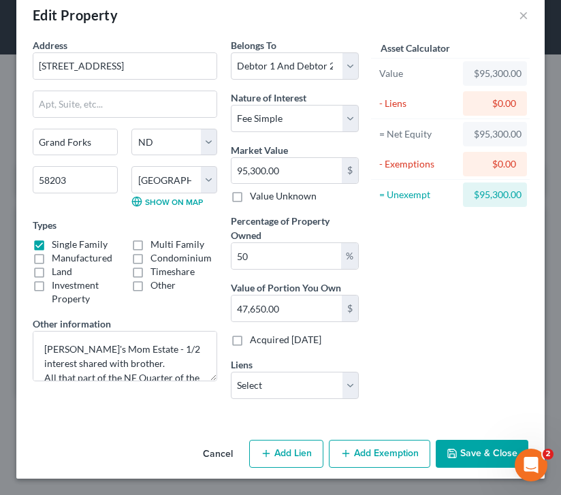
click at [482, 453] on button "Save & Close" at bounding box center [482, 454] width 93 height 29
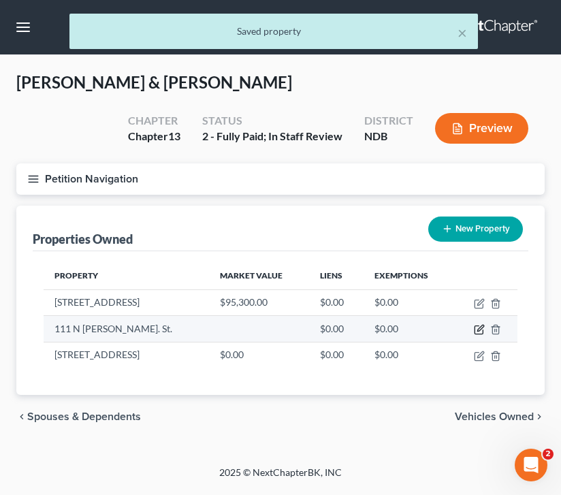
click at [482, 330] on icon "button" at bounding box center [479, 330] width 8 height 8
select select "29"
select select "8"
select select "2"
select select "0"
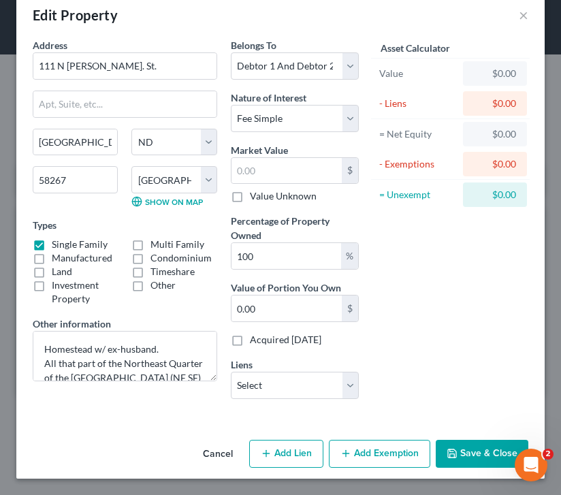
click at [481, 460] on button "Save & Close" at bounding box center [482, 454] width 93 height 29
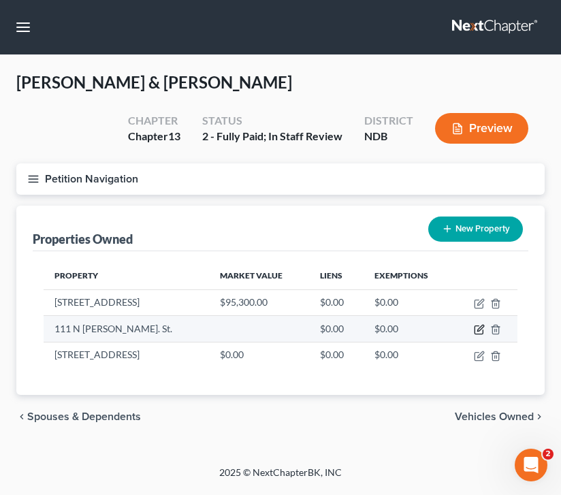
click at [479, 329] on icon "button" at bounding box center [479, 329] width 11 height 11
select select "29"
select select "8"
select select "2"
select select "0"
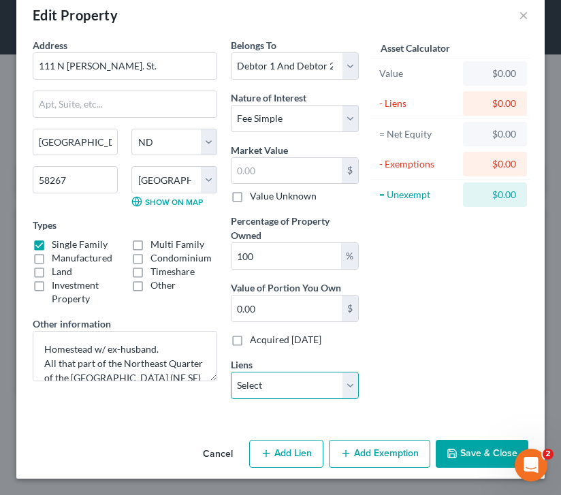
click at [349, 380] on select "Select ND Housing Financial - $89,215.00 Gm Financial - $30,379.00 One Main - $…" at bounding box center [295, 385] width 128 height 27
click at [277, 158] on input "text" at bounding box center [286, 171] width 110 height 26
click at [258, 158] on input "text" at bounding box center [286, 171] width 110 height 26
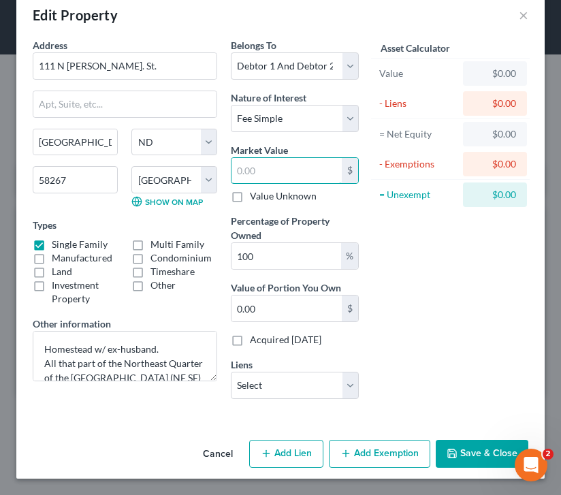
type input "d"
type input "0"
click at [299, 191] on div "Belongs To * Select Debtor 1 Only Debtor 2 Only Debtor 1 And Debtor 2 Only At L…" at bounding box center [295, 224] width 142 height 372
click at [473, 455] on button "Save & Close" at bounding box center [482, 454] width 93 height 29
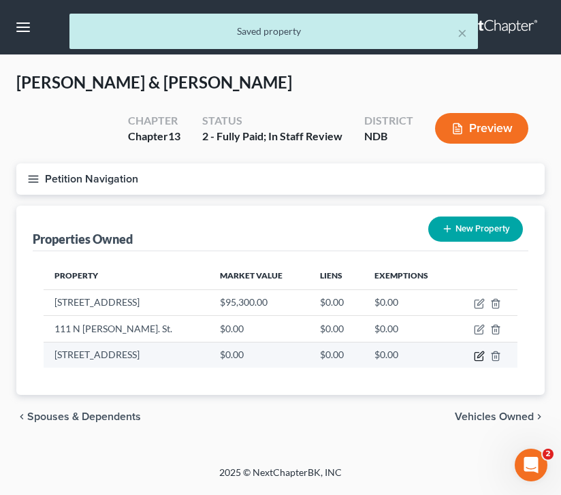
click at [481, 355] on icon "button" at bounding box center [480, 354] width 6 height 6
select select "29"
select select "8"
select select "2"
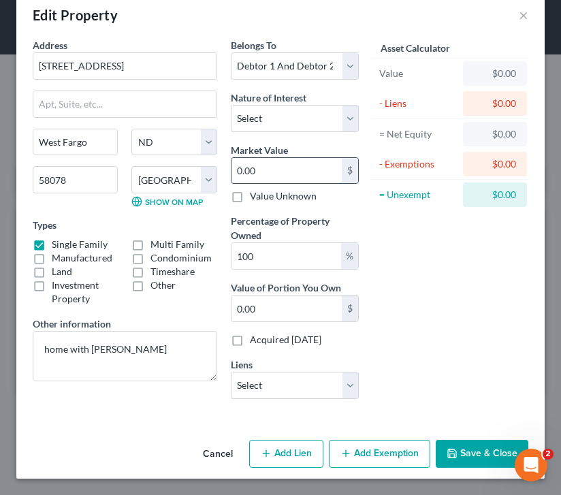
click at [265, 158] on input "0.00" at bounding box center [286, 171] width 110 height 26
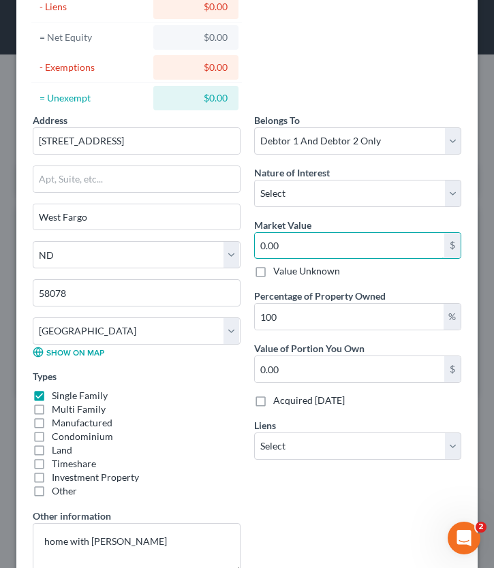
scroll to position [125, 0]
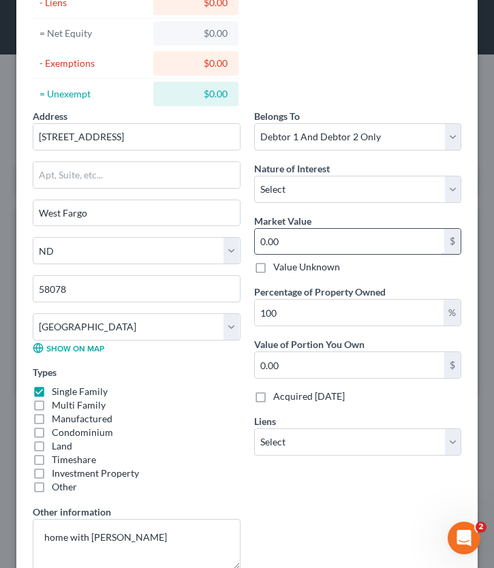
click at [310, 253] on input "0.00" at bounding box center [350, 242] width 190 height 26
type input "0."
type input "0"
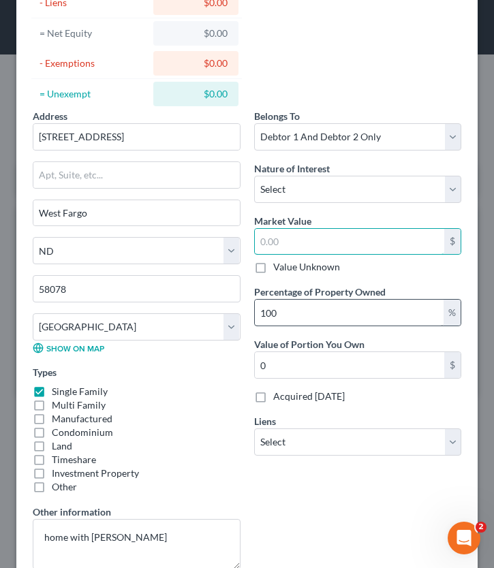
scroll to position [0, 0]
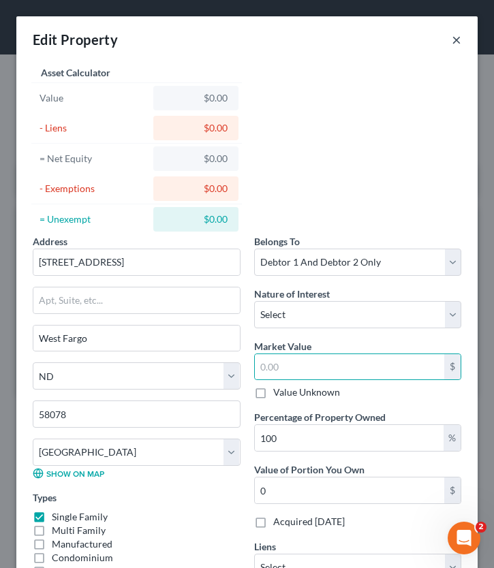
click at [455, 38] on button "×" at bounding box center [456, 39] width 10 height 16
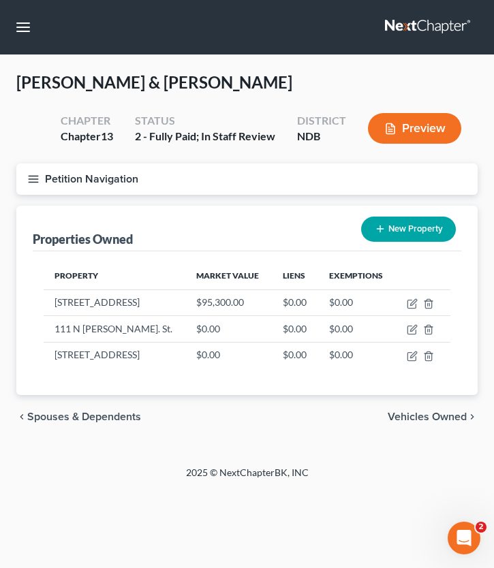
click at [35, 183] on icon "button" at bounding box center [33, 179] width 12 height 12
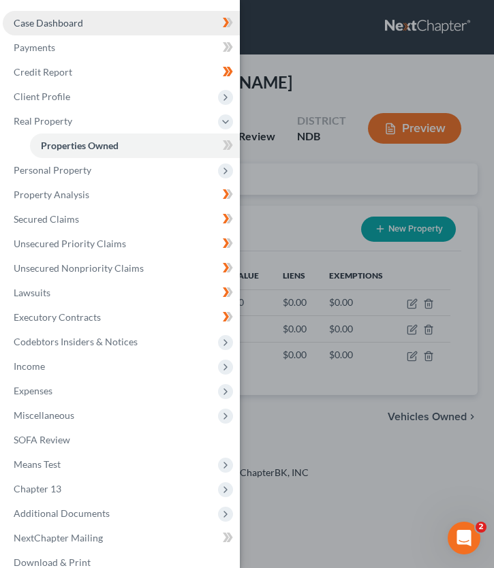
click at [71, 22] on span "Case Dashboard" at bounding box center [48, 23] width 69 height 12
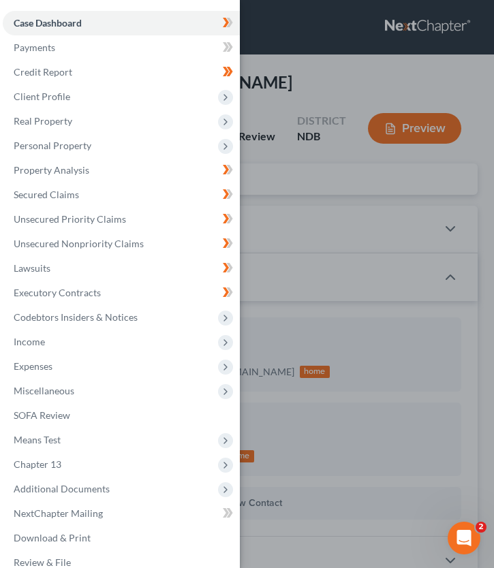
click at [310, 208] on div "Case Dashboard Payments Invoices Payments Payments Credit Report Client Profile" at bounding box center [247, 284] width 494 height 568
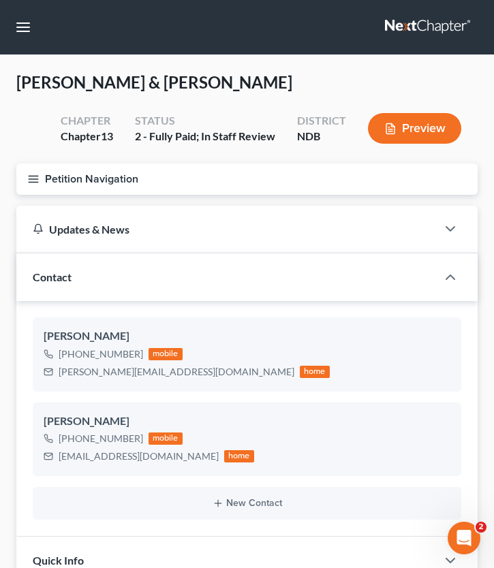
click at [38, 175] on icon "button" at bounding box center [33, 179] width 12 height 12
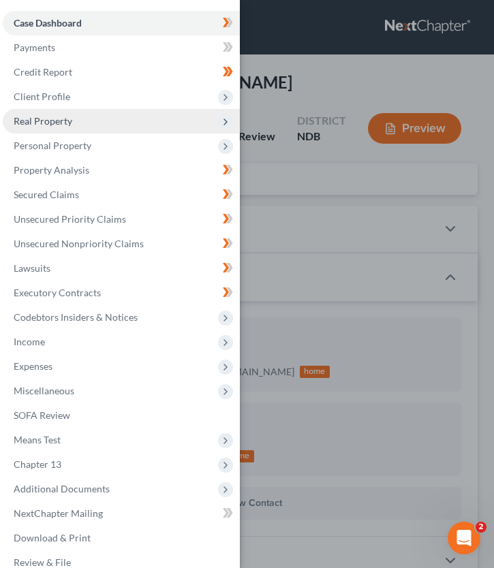
click at [69, 114] on span "Real Property" at bounding box center [121, 121] width 237 height 25
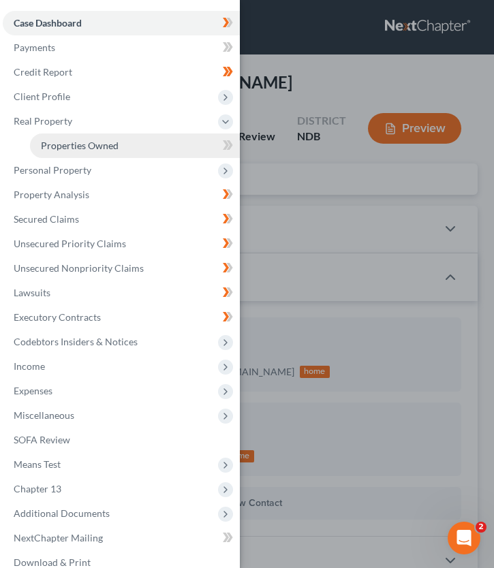
click at [71, 156] on link "Properties Owned" at bounding box center [135, 145] width 210 height 25
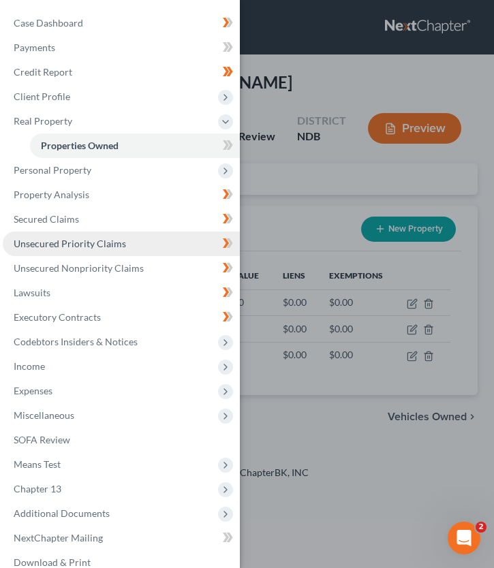
click at [128, 231] on link "Unsecured Priority Claims" at bounding box center [121, 243] width 237 height 25
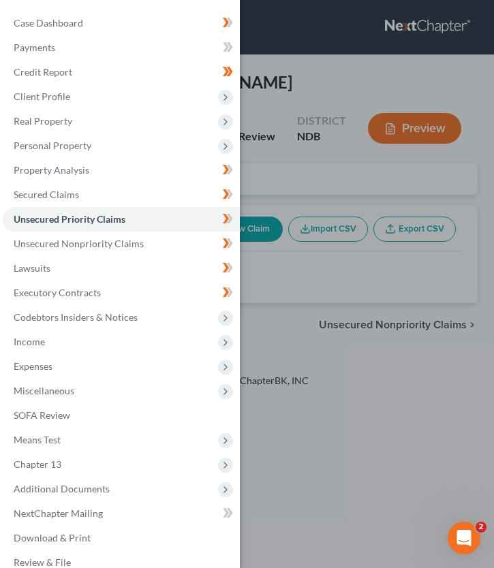
click at [255, 153] on div "Case Dashboard Payments Invoices Payments Payments Credit Report Client Profile" at bounding box center [247, 284] width 494 height 568
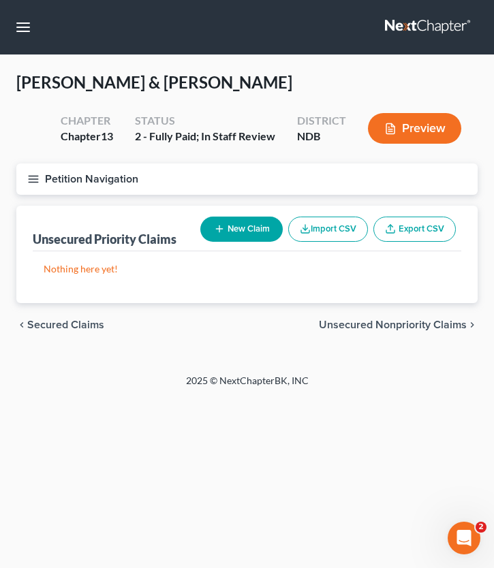
click at [33, 179] on line "button" at bounding box center [34, 179] width 10 height 0
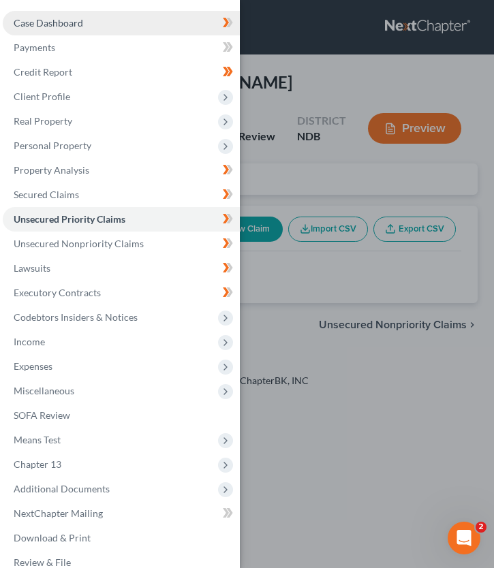
click at [53, 23] on span "Case Dashboard" at bounding box center [48, 23] width 69 height 12
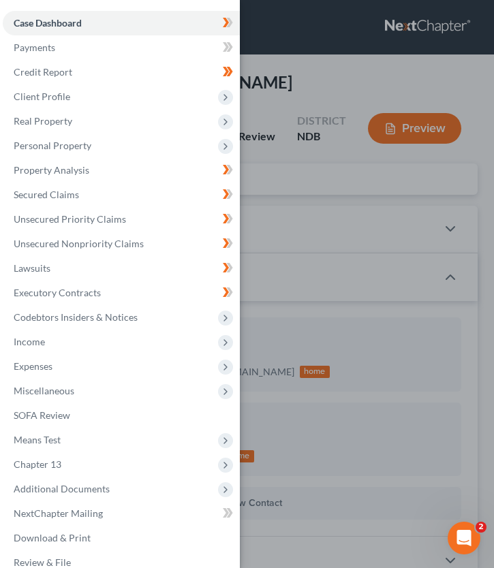
scroll to position [144, 0]
click at [335, 195] on div "Case Dashboard Payments Invoices Payments Payments Credit Report Client Profile" at bounding box center [247, 284] width 494 height 568
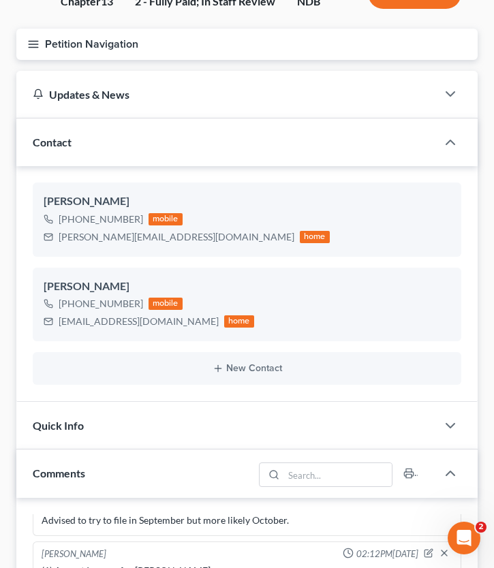
scroll to position [0, 0]
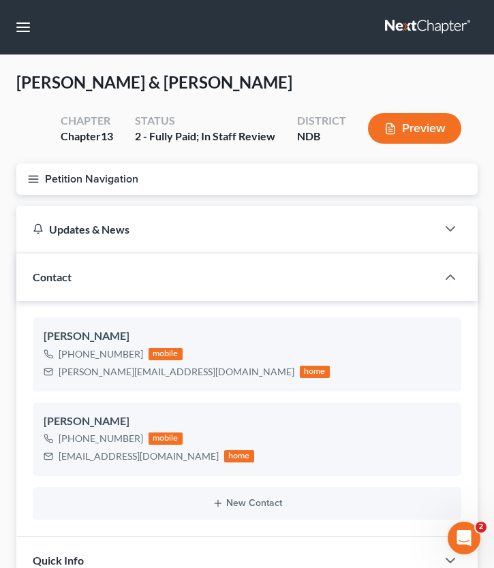
click at [27, 173] on icon "button" at bounding box center [33, 179] width 12 height 12
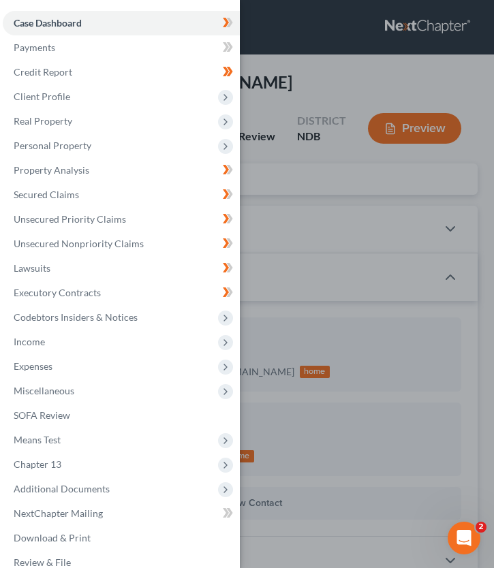
click at [355, 255] on div "Case Dashboard Payments Invoices Payments Payments Credit Report Client Profile" at bounding box center [247, 284] width 494 height 568
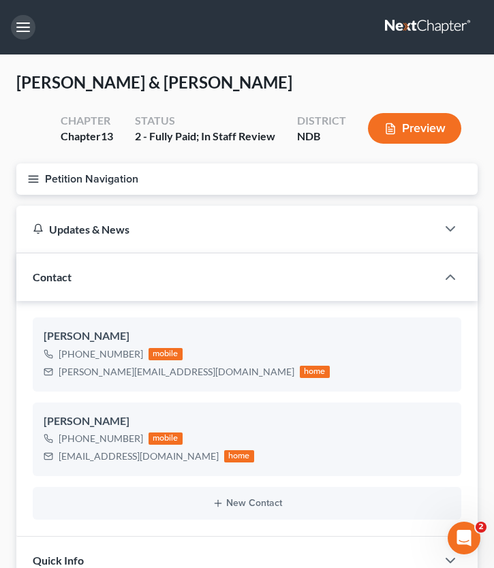
click at [20, 29] on button "button" at bounding box center [23, 27] width 25 height 25
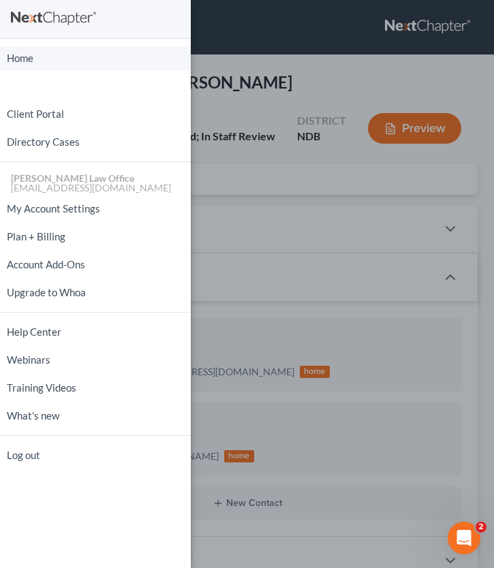
click at [37, 62] on link "Home" at bounding box center [95, 58] width 191 height 24
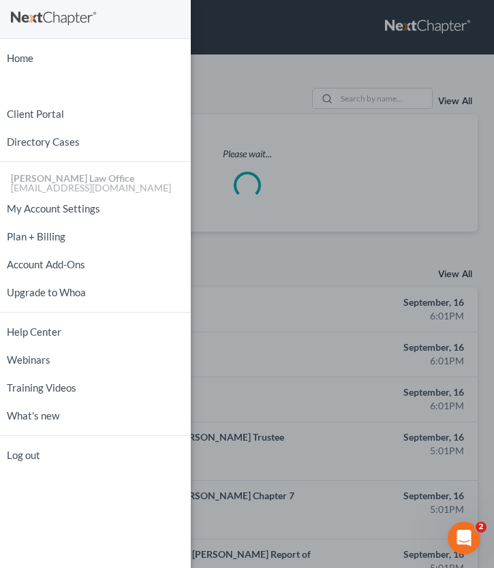
click at [266, 195] on div "Home New Case Client Portal Directory Cases [PERSON_NAME] Law Office [EMAIL_ADD…" at bounding box center [247, 284] width 494 height 568
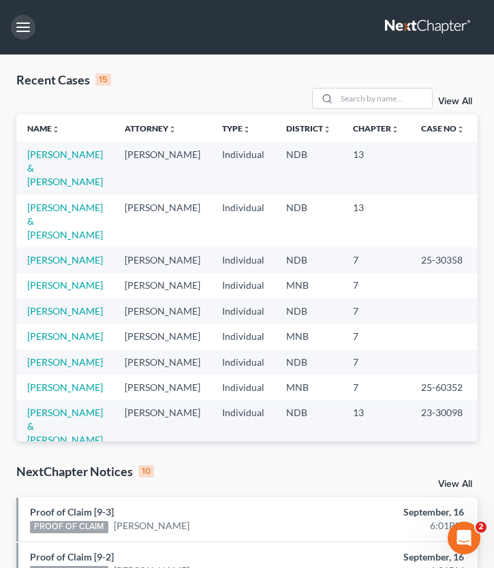
scroll to position [37, 0]
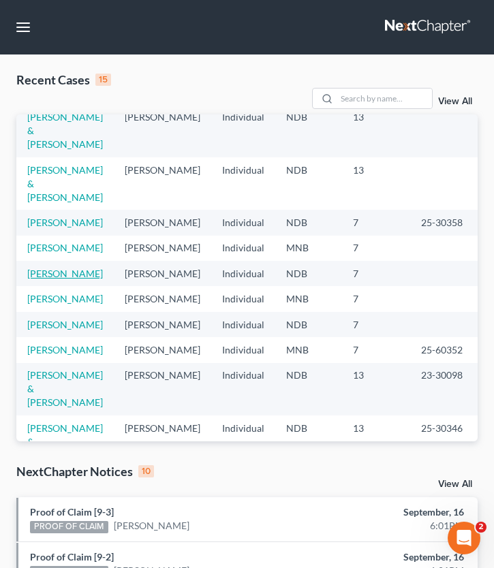
click at [37, 279] on link "[PERSON_NAME]" at bounding box center [65, 274] width 76 height 12
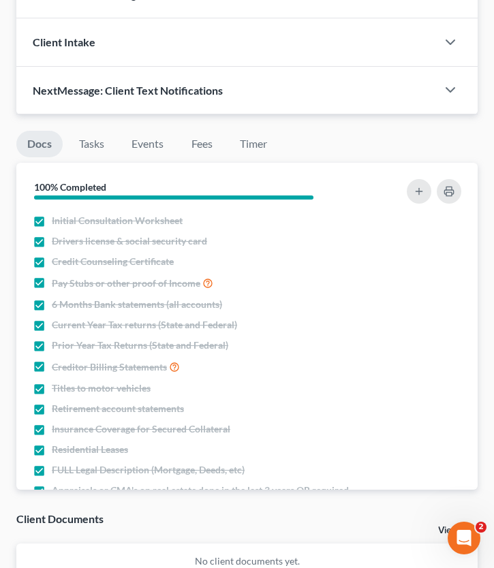
scroll to position [831, 0]
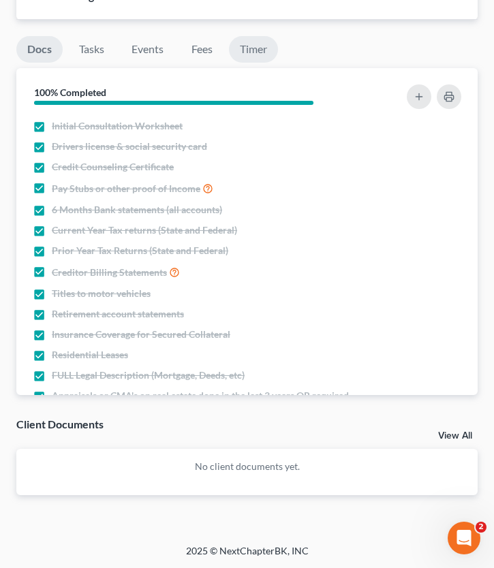
click at [248, 50] on link "Timer" at bounding box center [253, 49] width 49 height 27
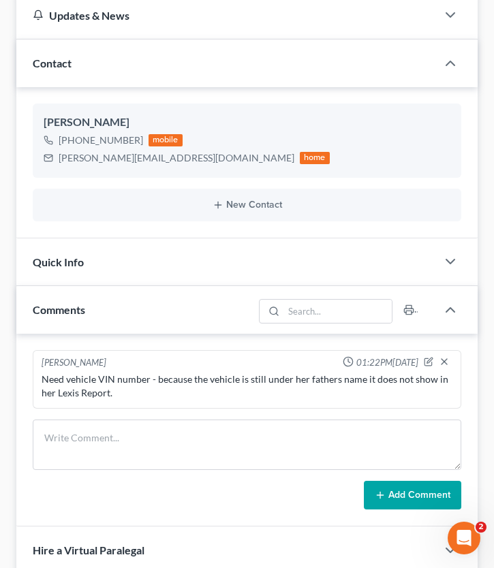
scroll to position [0, 0]
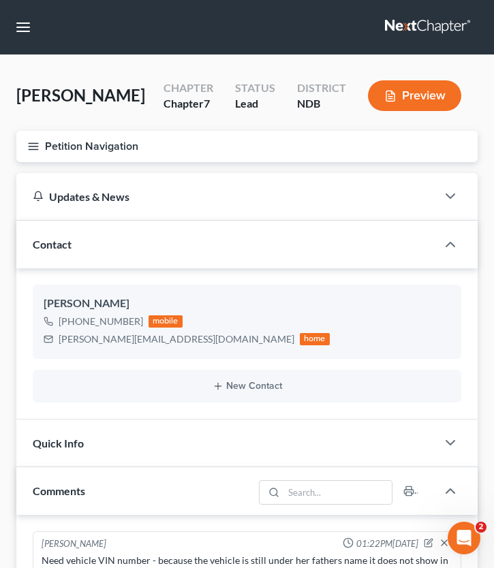
click at [33, 141] on icon "button" at bounding box center [33, 146] width 12 height 12
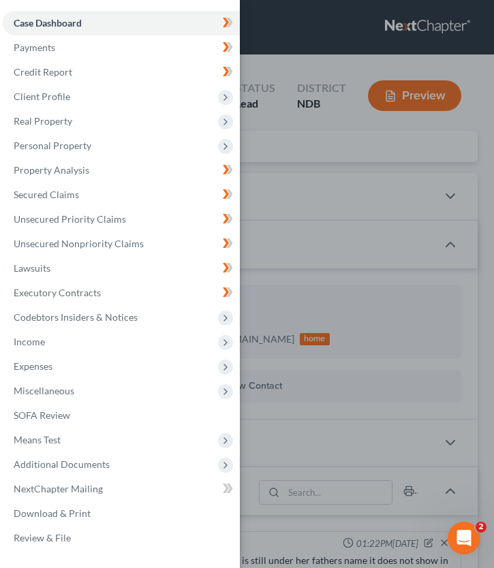
click at [310, 183] on div "Case Dashboard Payments Invoices Payments Payments Credit Report Client Profile" at bounding box center [247, 284] width 494 height 568
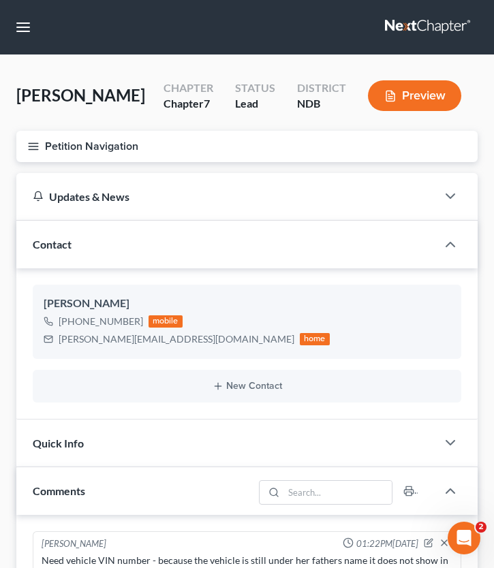
click at [29, 39] on nav "Home New Case Client Portal Directory Cases [PERSON_NAME] Law Office [EMAIL_ADD…" at bounding box center [247, 27] width 494 height 54
click at [22, 15] on button "button" at bounding box center [23, 27] width 25 height 25
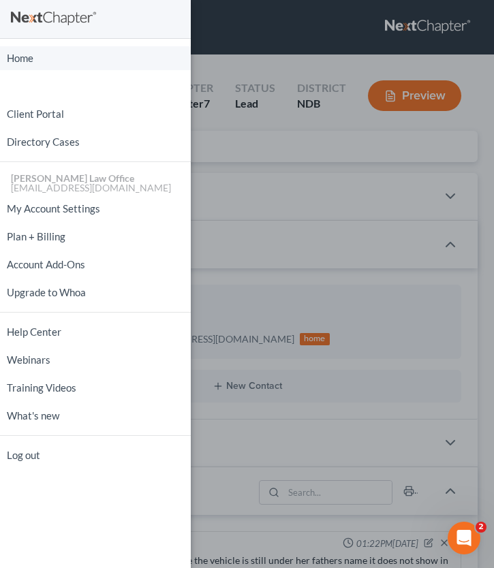
click at [21, 63] on link "Home" at bounding box center [95, 58] width 191 height 24
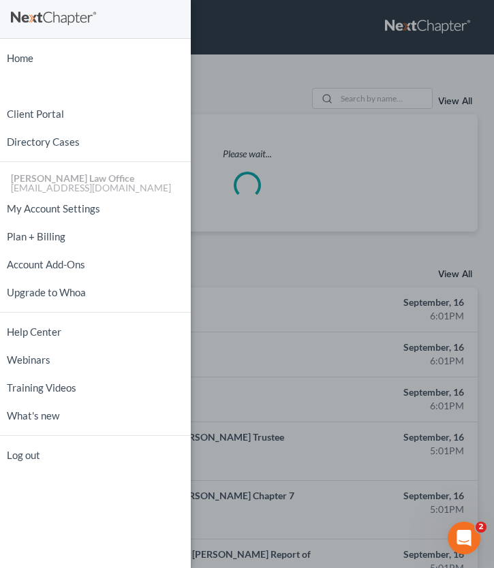
click at [269, 102] on div "Home New Case Client Portal Directory Cases [PERSON_NAME] Law Office [EMAIL_ADD…" at bounding box center [247, 284] width 494 height 568
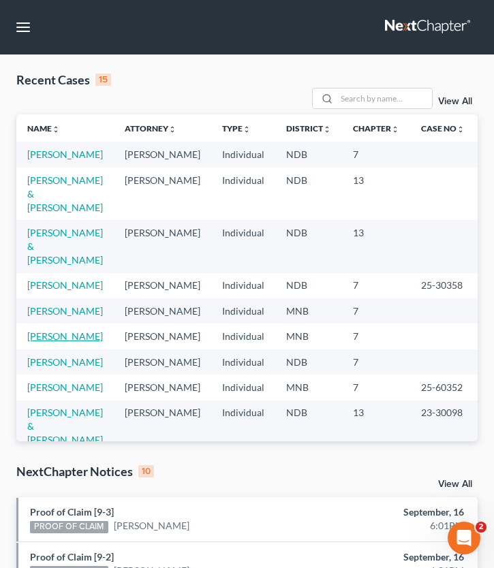
click at [46, 342] on link "[PERSON_NAME]" at bounding box center [65, 336] width 76 height 12
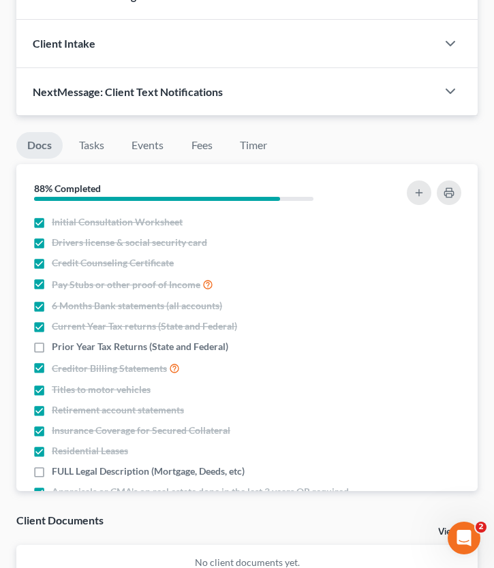
scroll to position [736, 0]
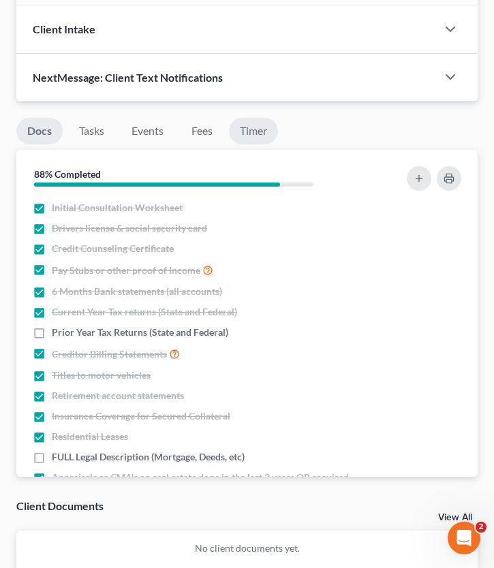
click at [259, 125] on link "Timer" at bounding box center [253, 131] width 49 height 27
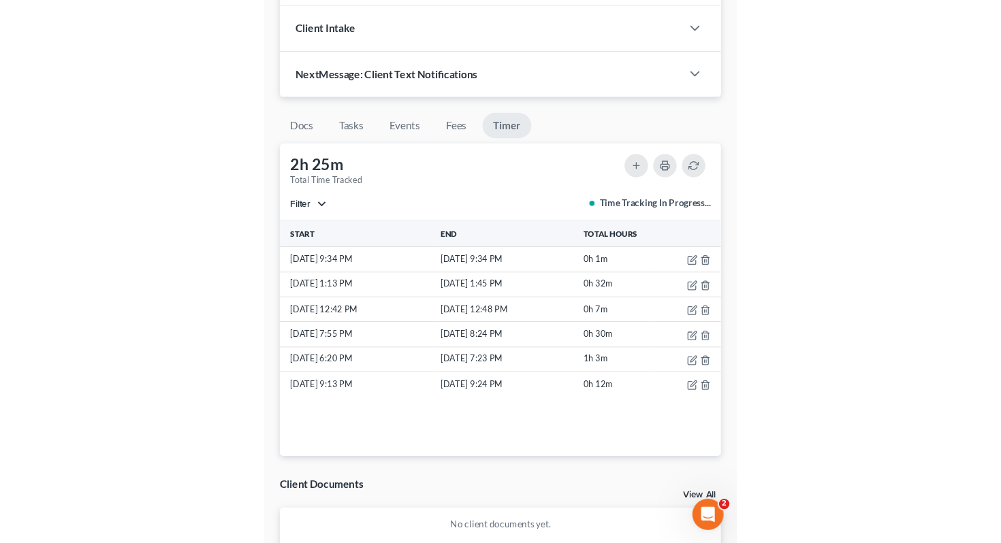
scroll to position [303, 0]
